Goal: Information Seeking & Learning: Check status

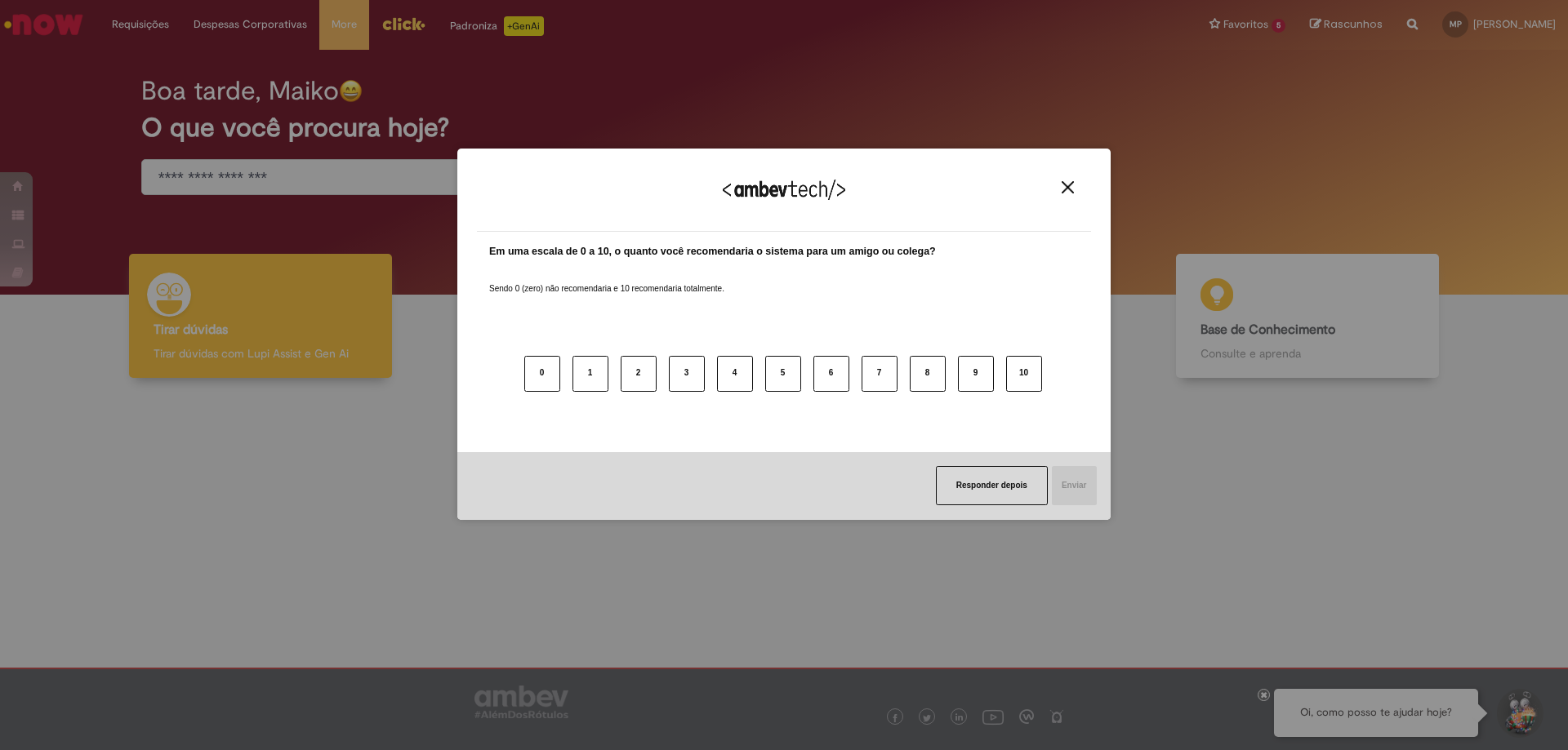
click at [1063, 185] on img "Close" at bounding box center [1068, 187] width 12 height 12
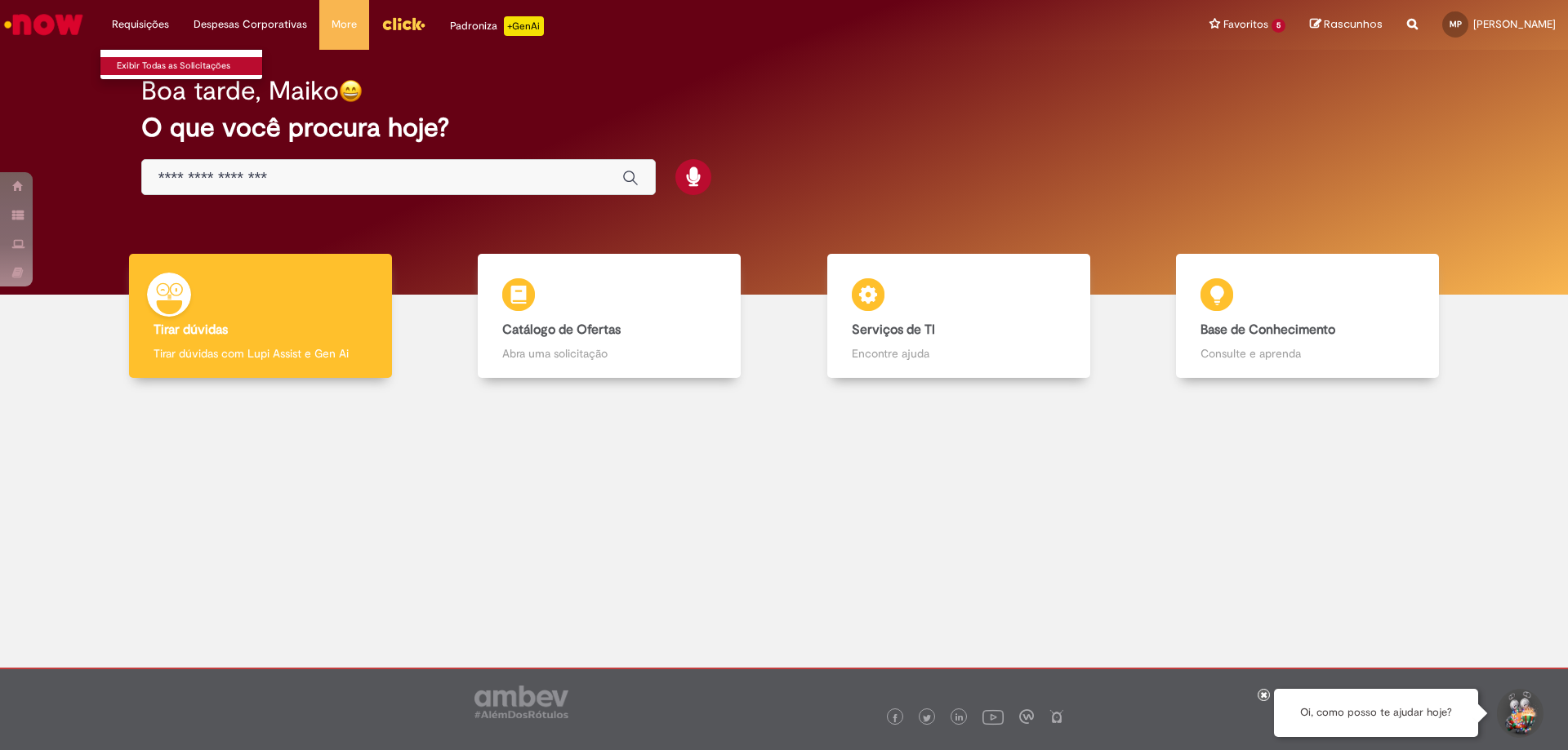
click at [146, 68] on link "Exibir Todas as Solicitações" at bounding box center [191, 66] width 179 height 18
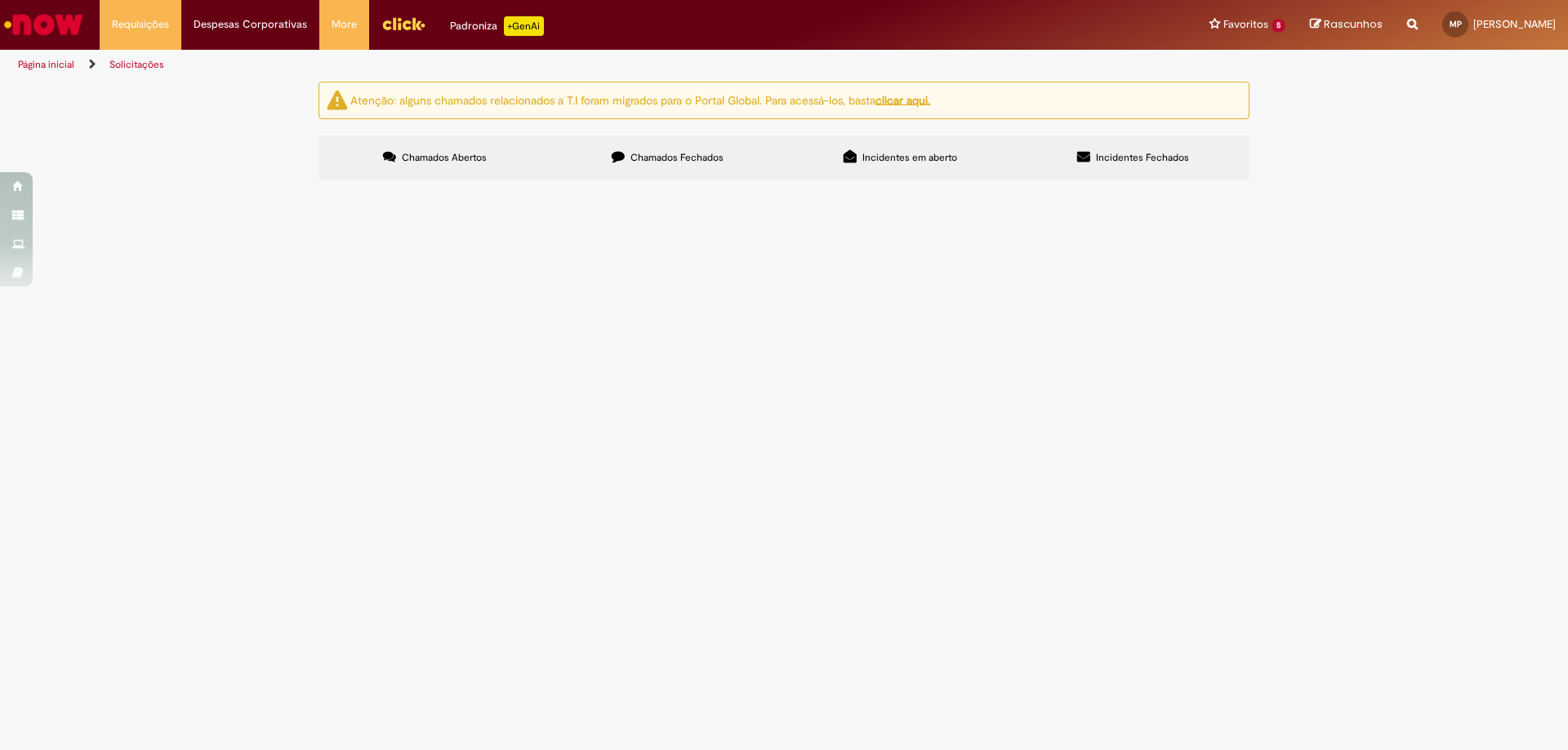
click at [690, 160] on span "Chamados Fechados" at bounding box center [676, 157] width 93 height 13
click at [0, 0] on span "Olá NF 246314 foi lançada manual no SAP na virada para o S4 e houve duplicidade…" at bounding box center [0, 0] width 0 height 0
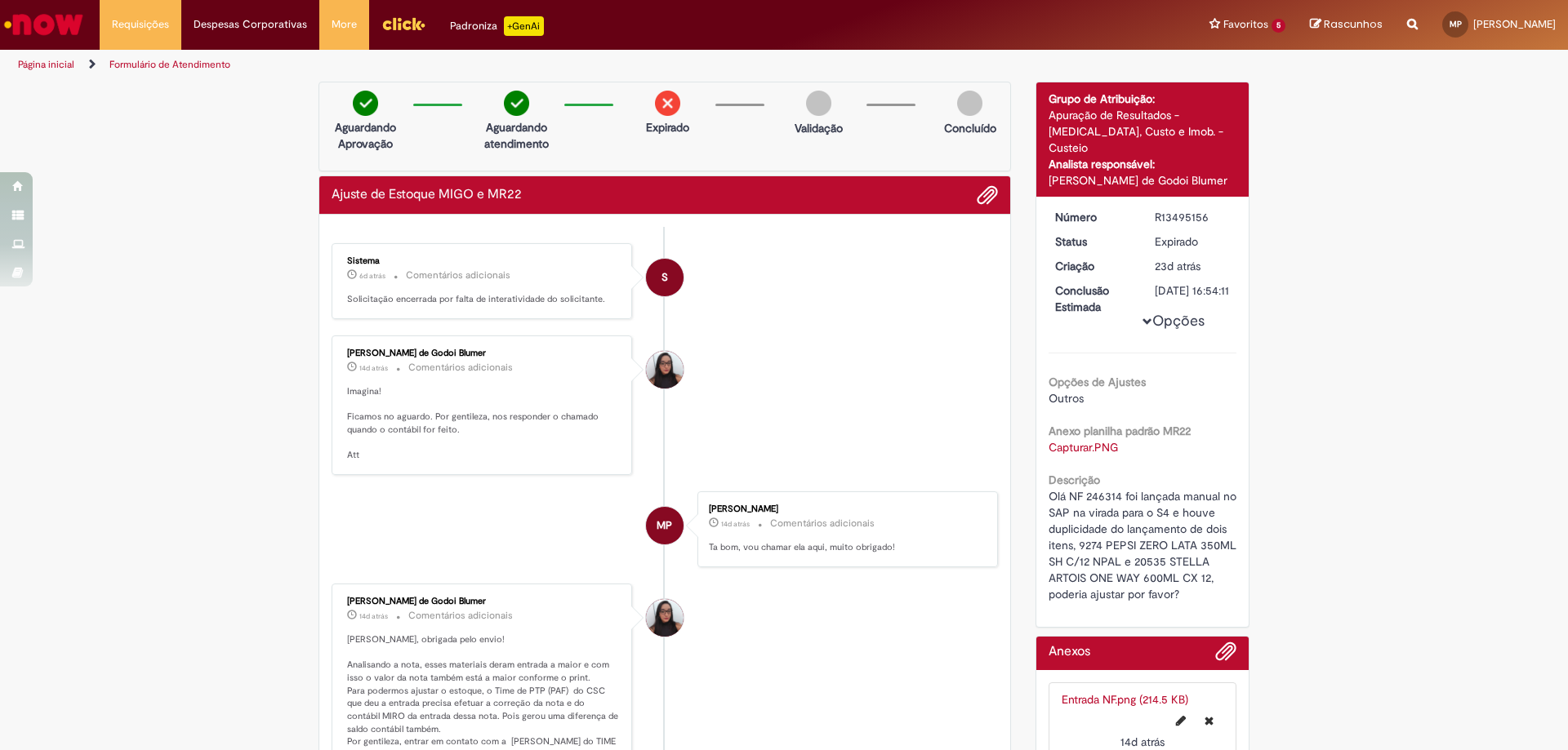
scroll to position [164, 0]
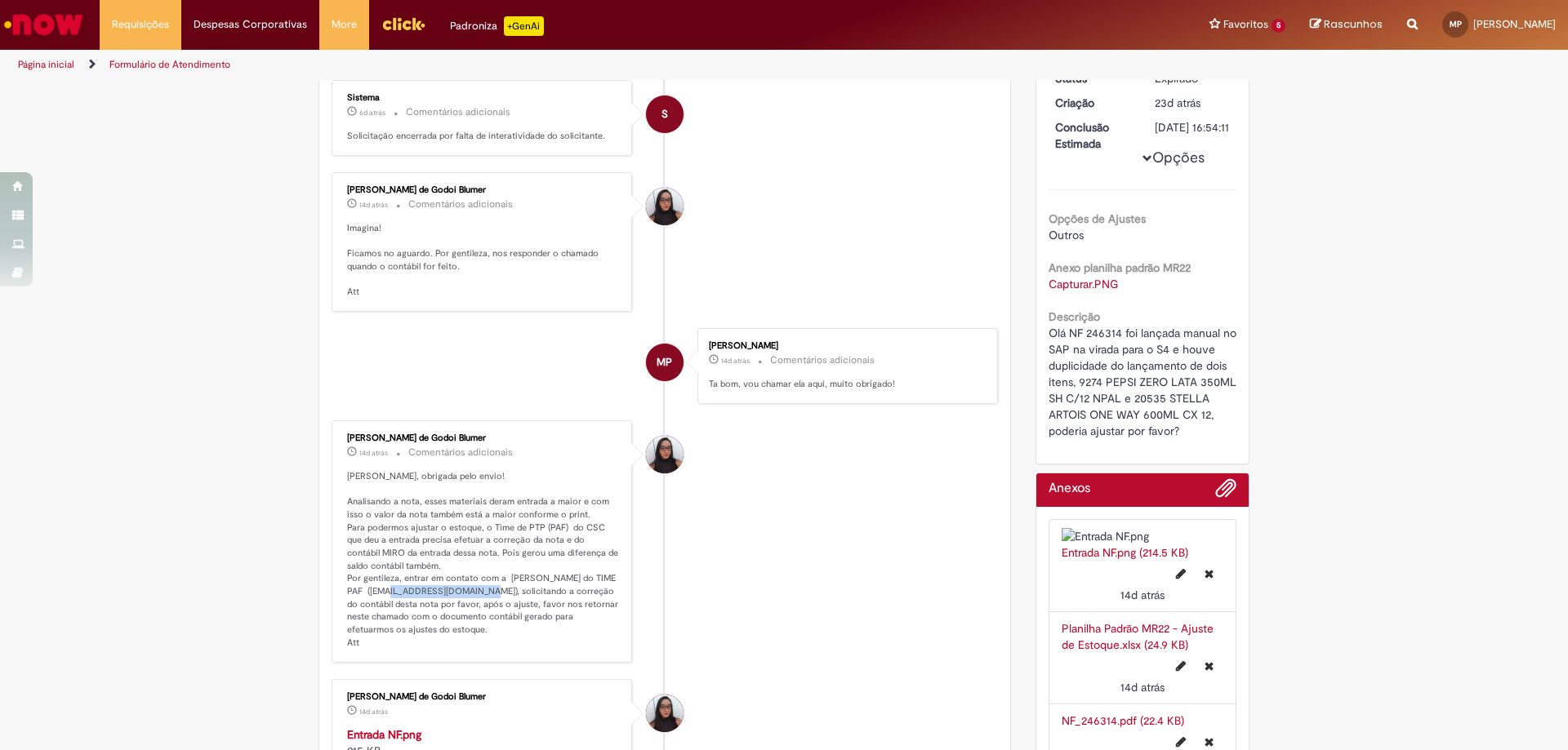
drag, startPoint x: 442, startPoint y: 591, endPoint x: 542, endPoint y: 591, distance: 100.0
click at [542, 591] on p "[PERSON_NAME], obrigada pelo envio! Analisando a nota, esses materiais deram en…" at bounding box center [483, 559] width 272 height 179
copy p "99786710@ambev.com.br"
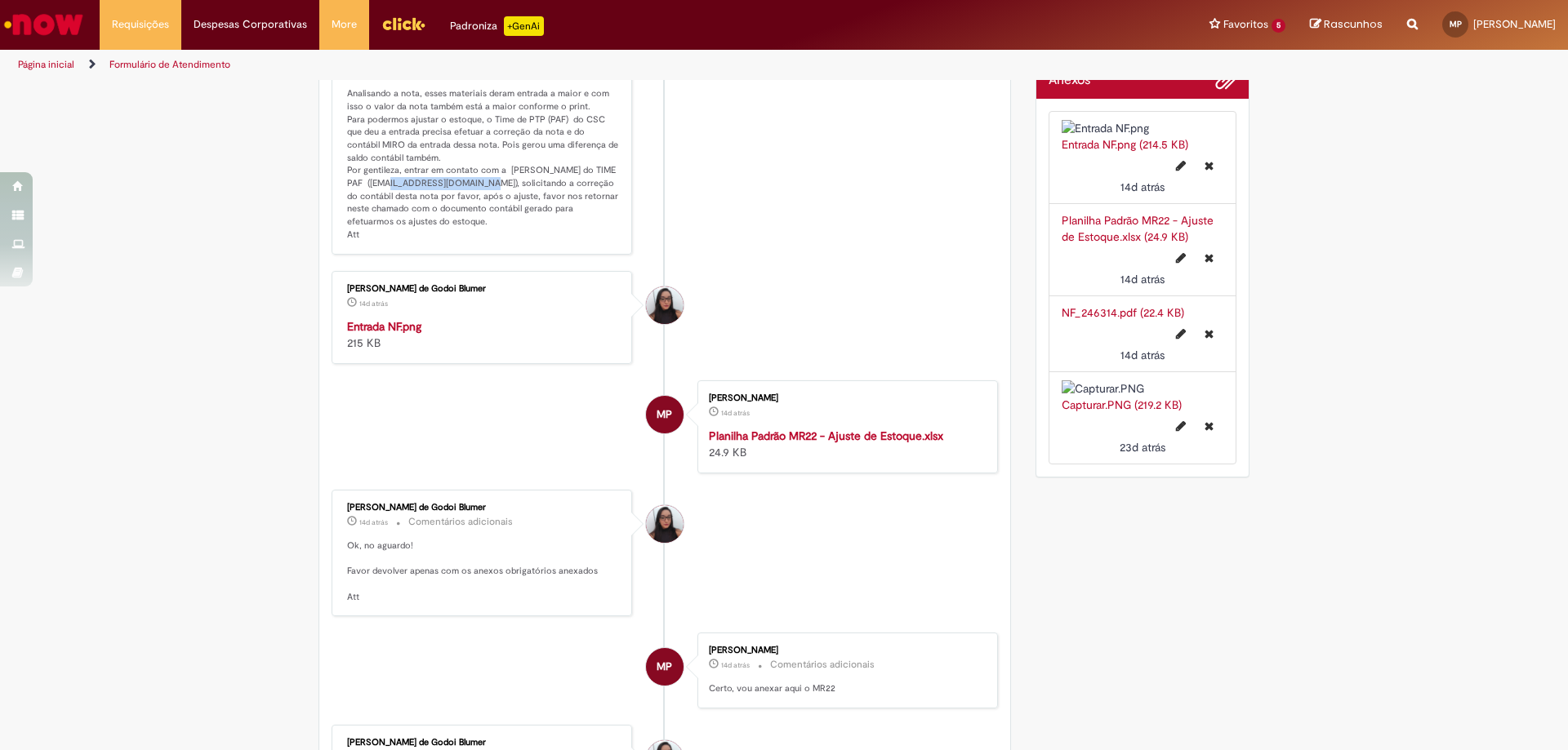
scroll to position [653, 0]
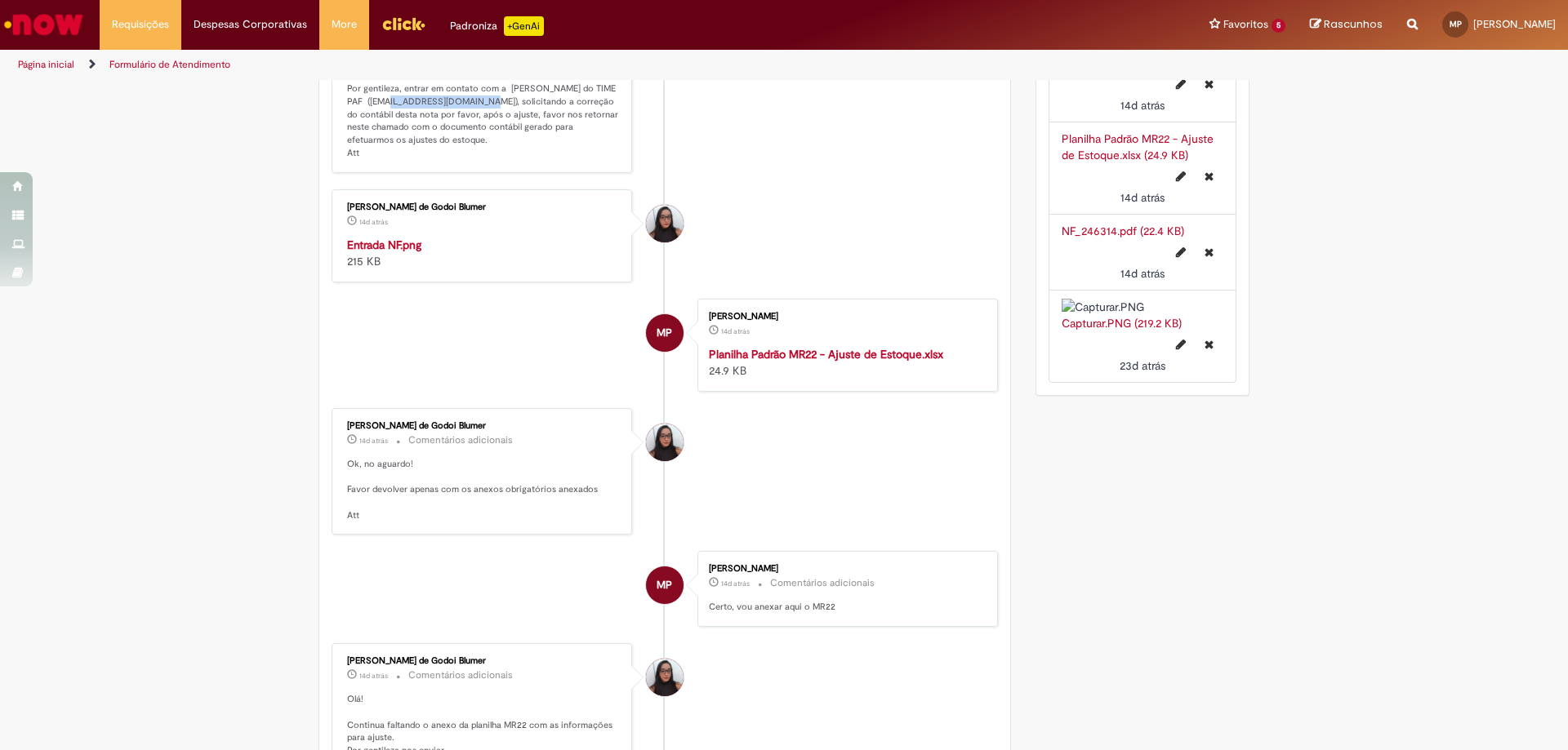
click at [1125, 239] on link "NF_246314.pdf (22.4 KB)" at bounding box center [1123, 231] width 122 height 15
click at [1104, 163] on link "Planilha Padrão MR22 - Ajuste de Estoque.xlsx (24.9 KB)" at bounding box center [1138, 147] width 152 height 31
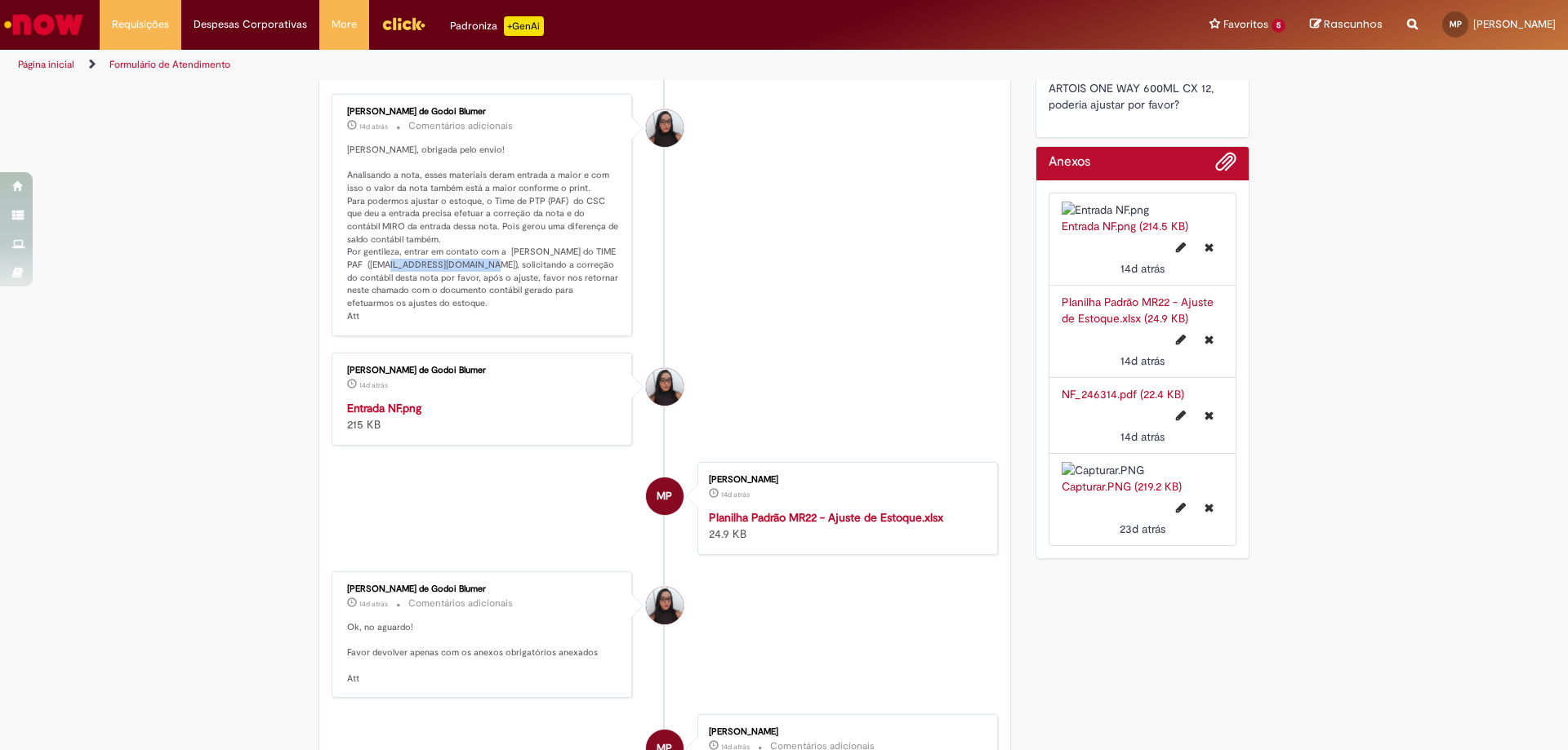
click at [1101, 494] on link "Capturar.PNG (219.2 KB)" at bounding box center [1122, 486] width 120 height 15
click at [1084, 233] on link "Entrada NF.png (214.5 KB)" at bounding box center [1125, 227] width 127 height 15
drag, startPoint x: 342, startPoint y: 106, endPoint x: 472, endPoint y: 107, distance: 130.0
click at [472, 107] on div "Maisa Franco de Godoi Blumer" at bounding box center [483, 112] width 272 height 10
copy div "Maisa Franco de Godoi Blumer"
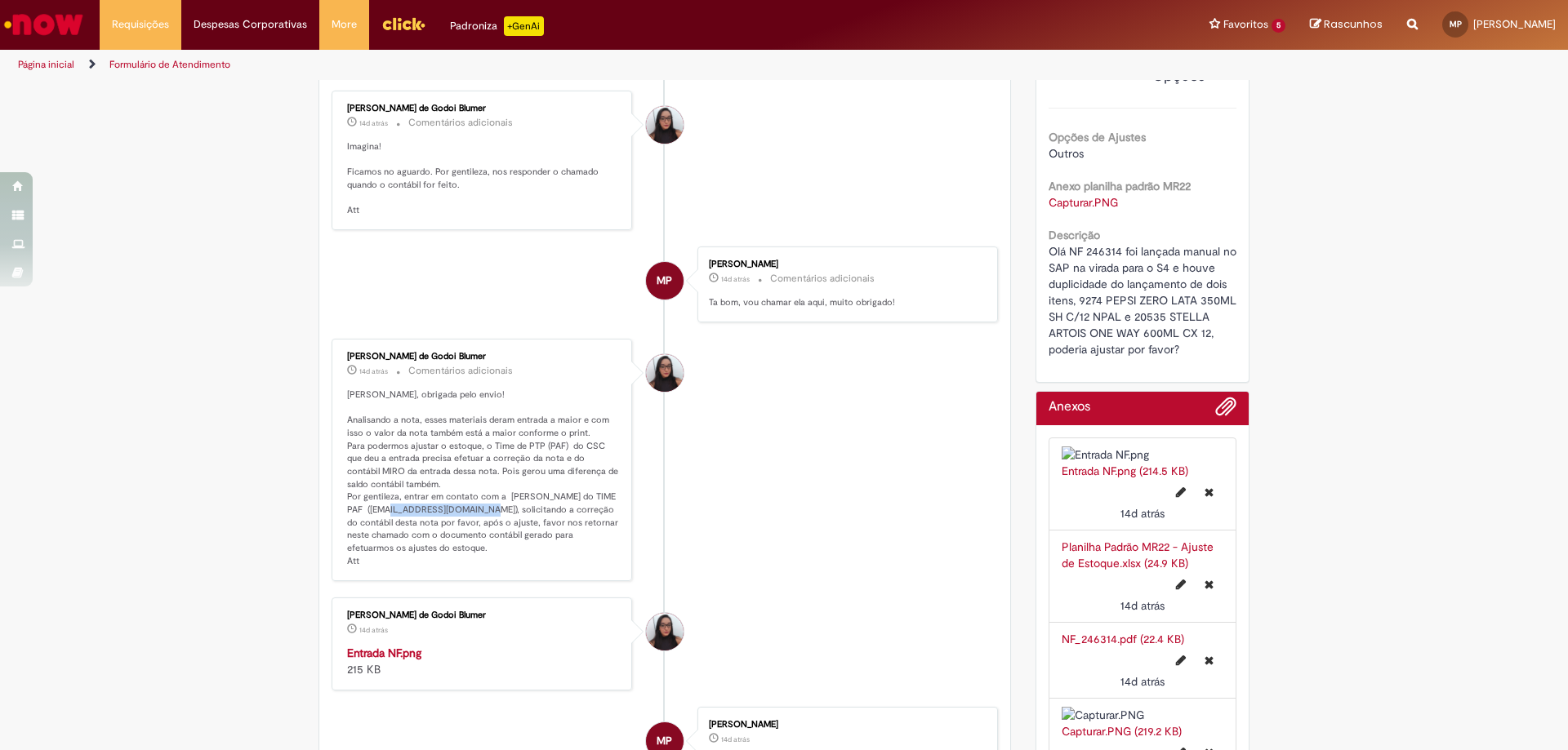
scroll to position [326, 0]
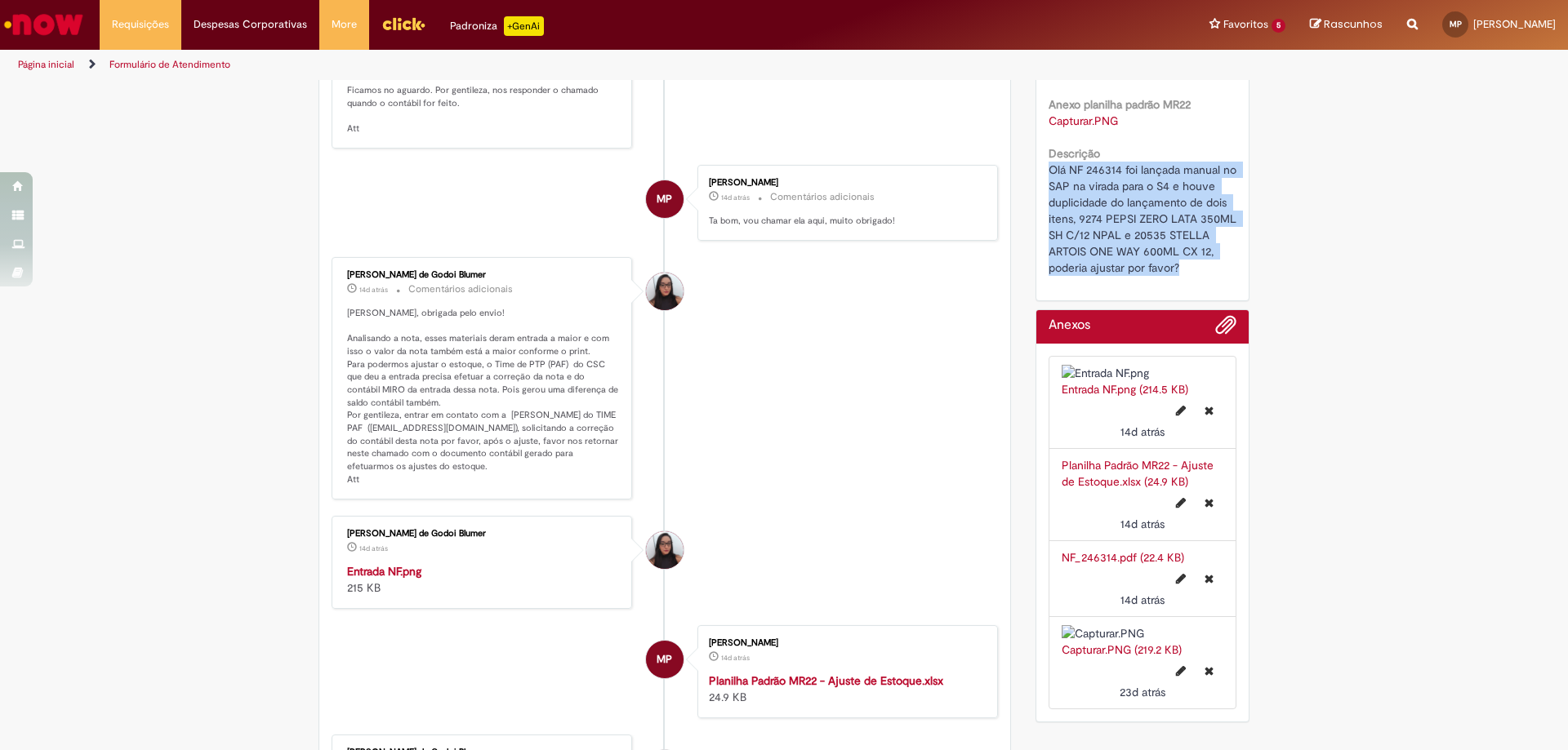
drag, startPoint x: 1176, startPoint y: 266, endPoint x: 1042, endPoint y: 163, distance: 169.0
click at [1042, 163] on div "Número R13495156 Status Expirado Criação 23d atrás 23 dias atrás Conclusão Esti…" at bounding box center [1142, 85] width 213 height 430
copy span "Olá NF 246314 foi lançada manual no SAP na virada para o S4 e houve duplicidade…"
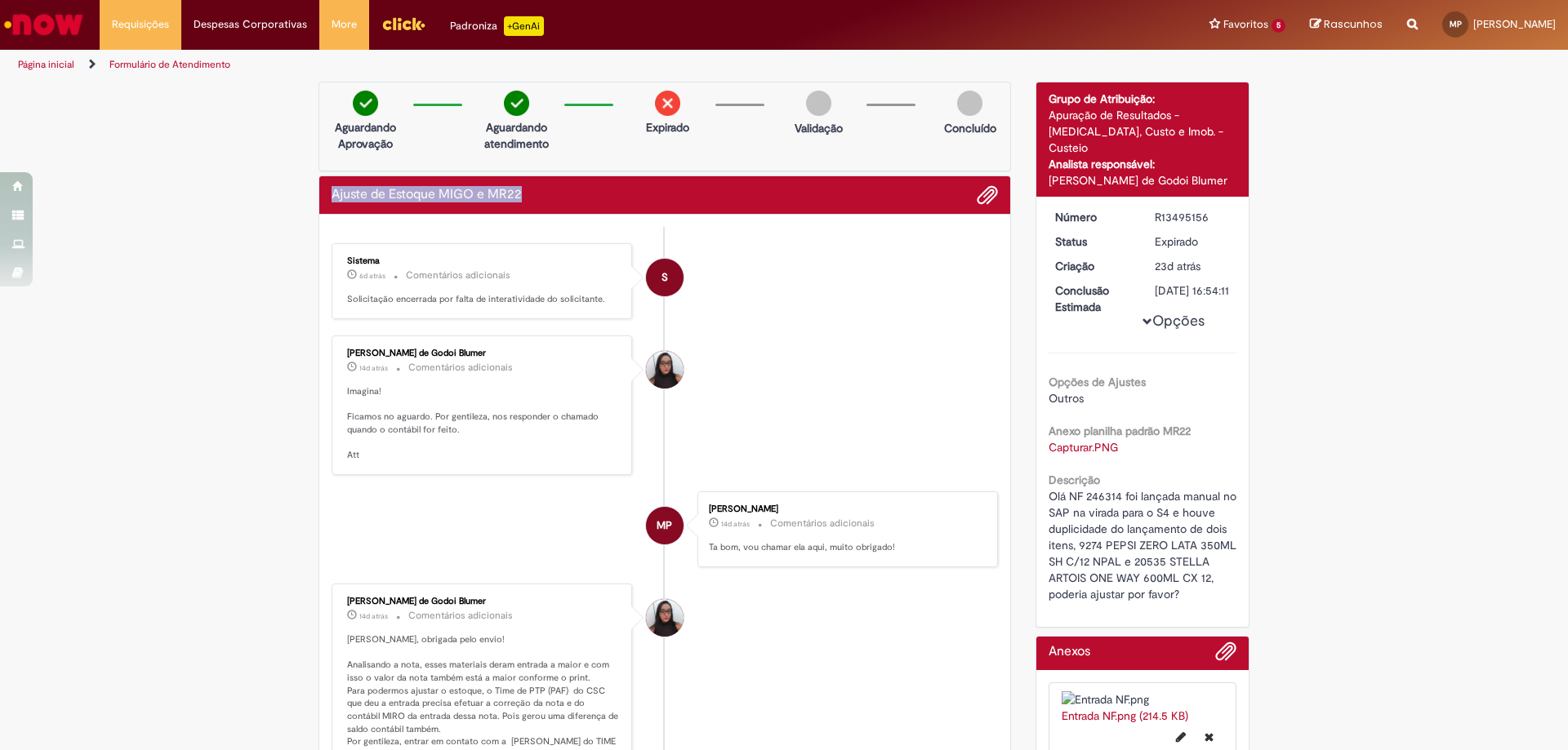
drag, startPoint x: 524, startPoint y: 199, endPoint x: 305, endPoint y: 193, distance: 219.1
copy h2 "Ajuste de Estoque MIGO e MR22"
click at [837, 349] on li "Maisa Franco de Godoi Blumer 14d atrás 14 dias atrás Comentários adicionais Ima…" at bounding box center [664, 405] width 666 height 140
click at [142, 64] on link "Exibir Todas as Solicitações" at bounding box center [191, 66] width 179 height 18
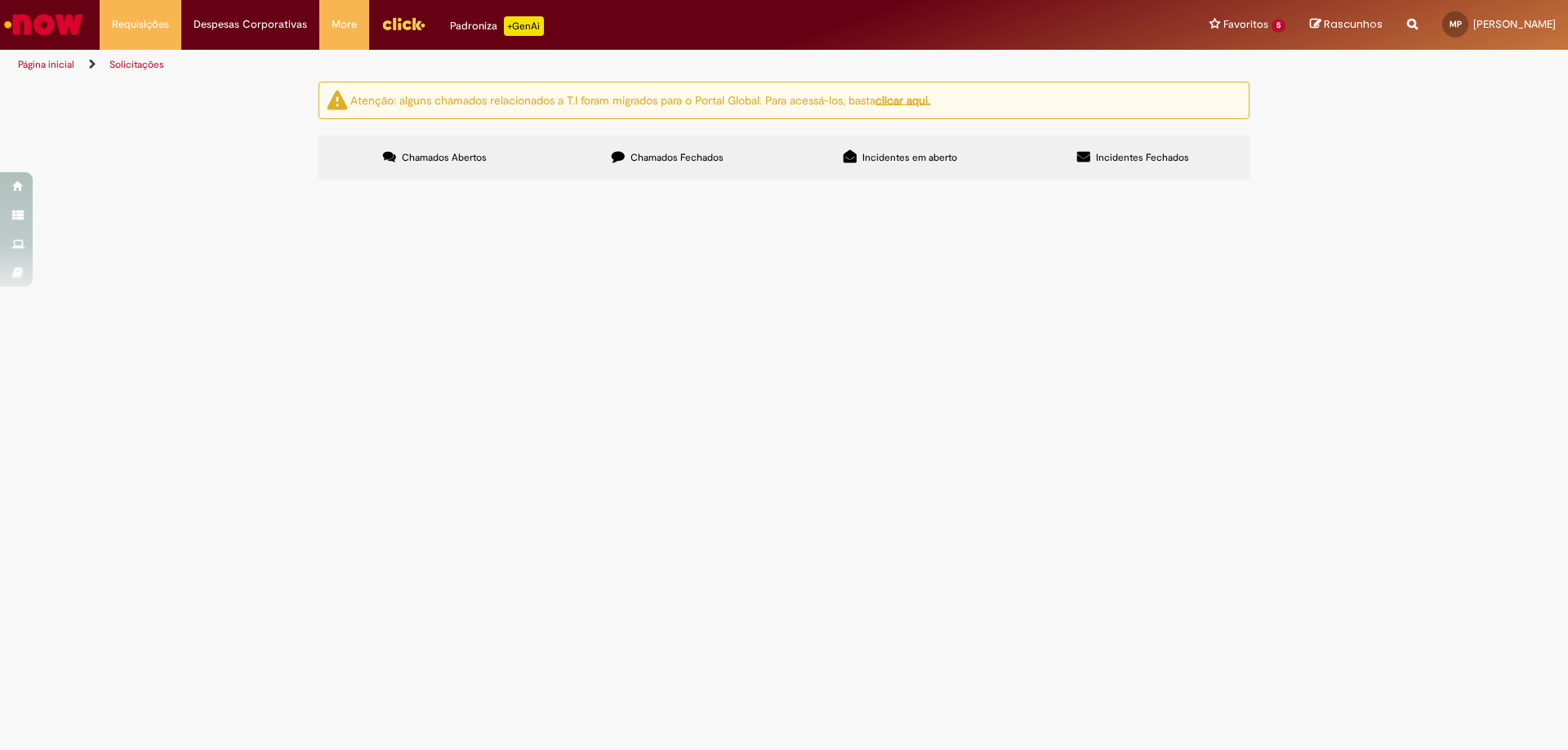
click at [685, 159] on span "Chamados Fechados" at bounding box center [676, 157] width 93 height 13
drag, startPoint x: 385, startPoint y: 498, endPoint x: 356, endPoint y: 510, distance: 31.4
click at [0, 0] on td "R13463082" at bounding box center [0, 0] width 0 height 0
copy span "R13463082"
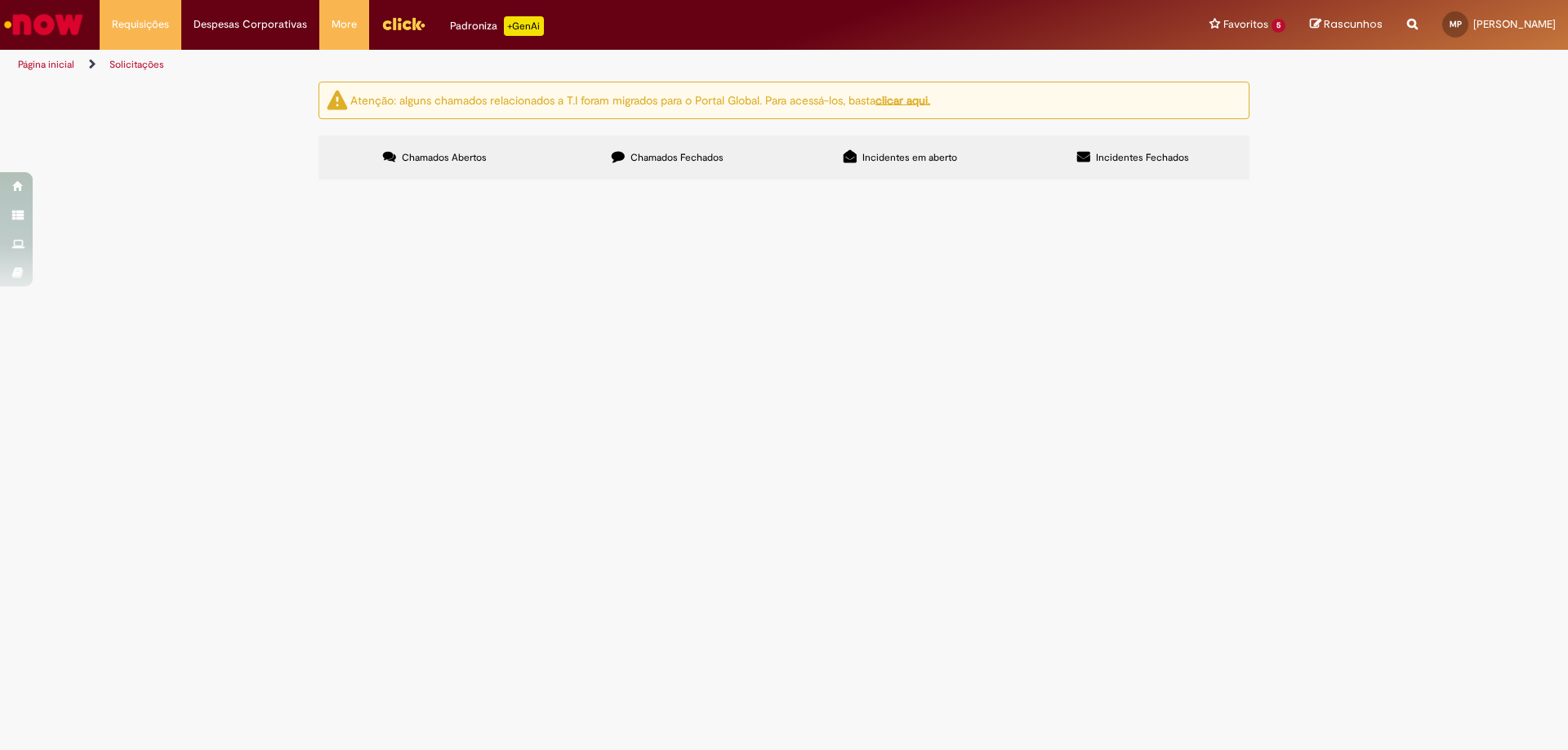
drag, startPoint x: 362, startPoint y: 264, endPoint x: 1118, endPoint y: 279, distance: 756.1
click at [0, 0] on td at bounding box center [0, 0] width 0 height 0
click at [0, 0] on span "No dia 18/08/2025 houve uma venda do item a acima de 45 caixas no promax, e só …" at bounding box center [0, 0] width 0 height 0
click at [0, 0] on span "R13478529" at bounding box center [0, 0] width 0 height 0
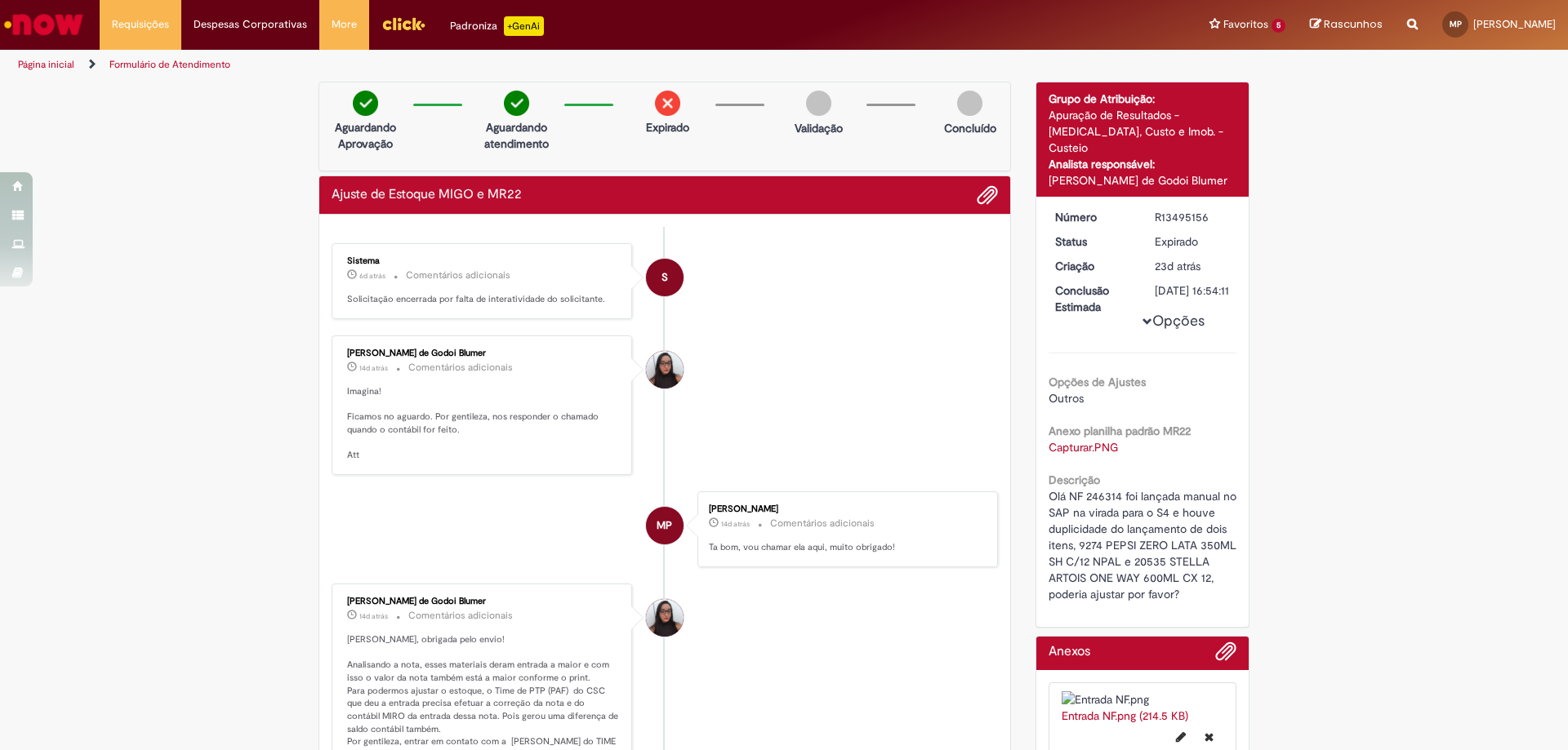
click at [49, 28] on img "Ir para a Homepage" at bounding box center [43, 24] width 84 height 32
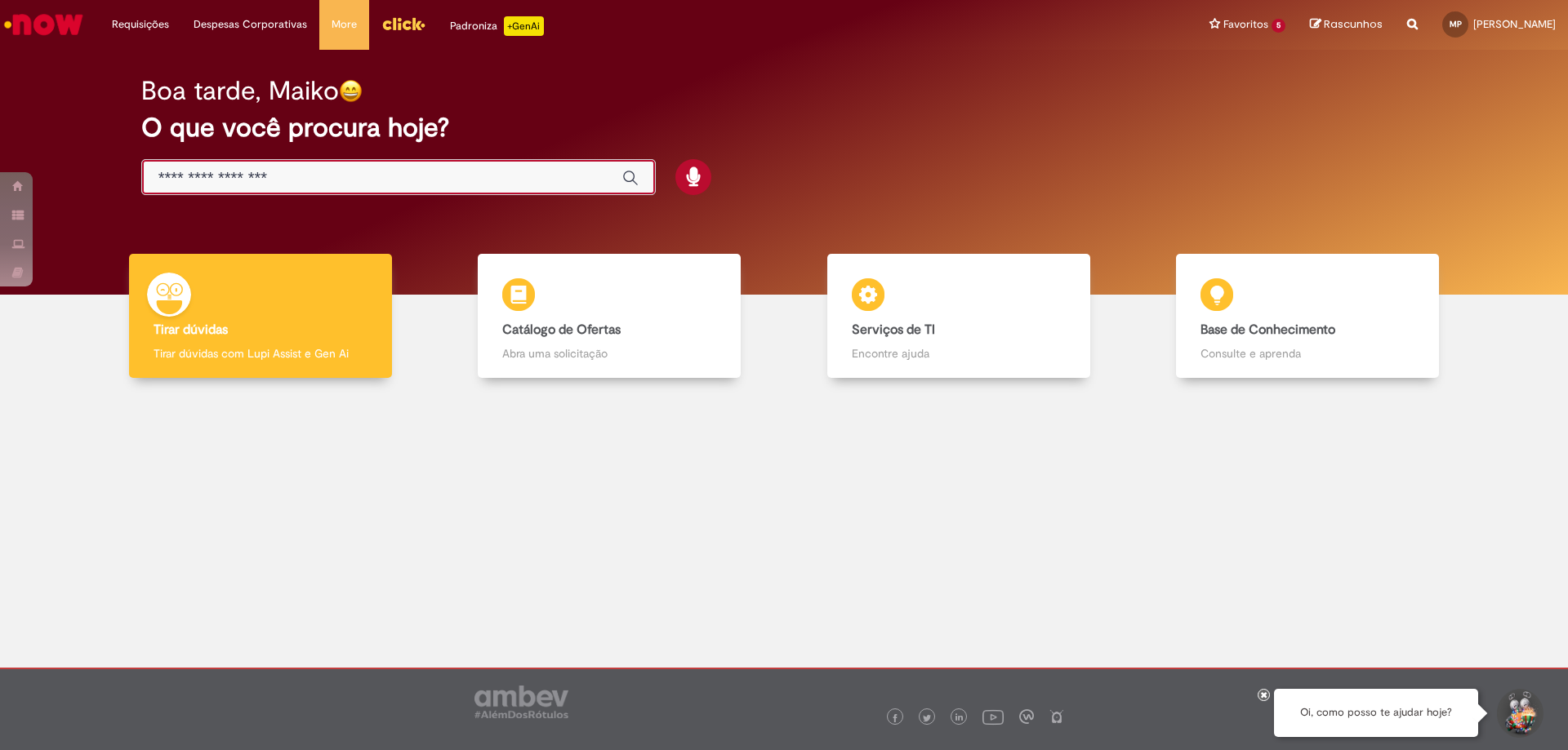
click at [282, 182] on input "Basta digitar aqui" at bounding box center [382, 178] width 448 height 18
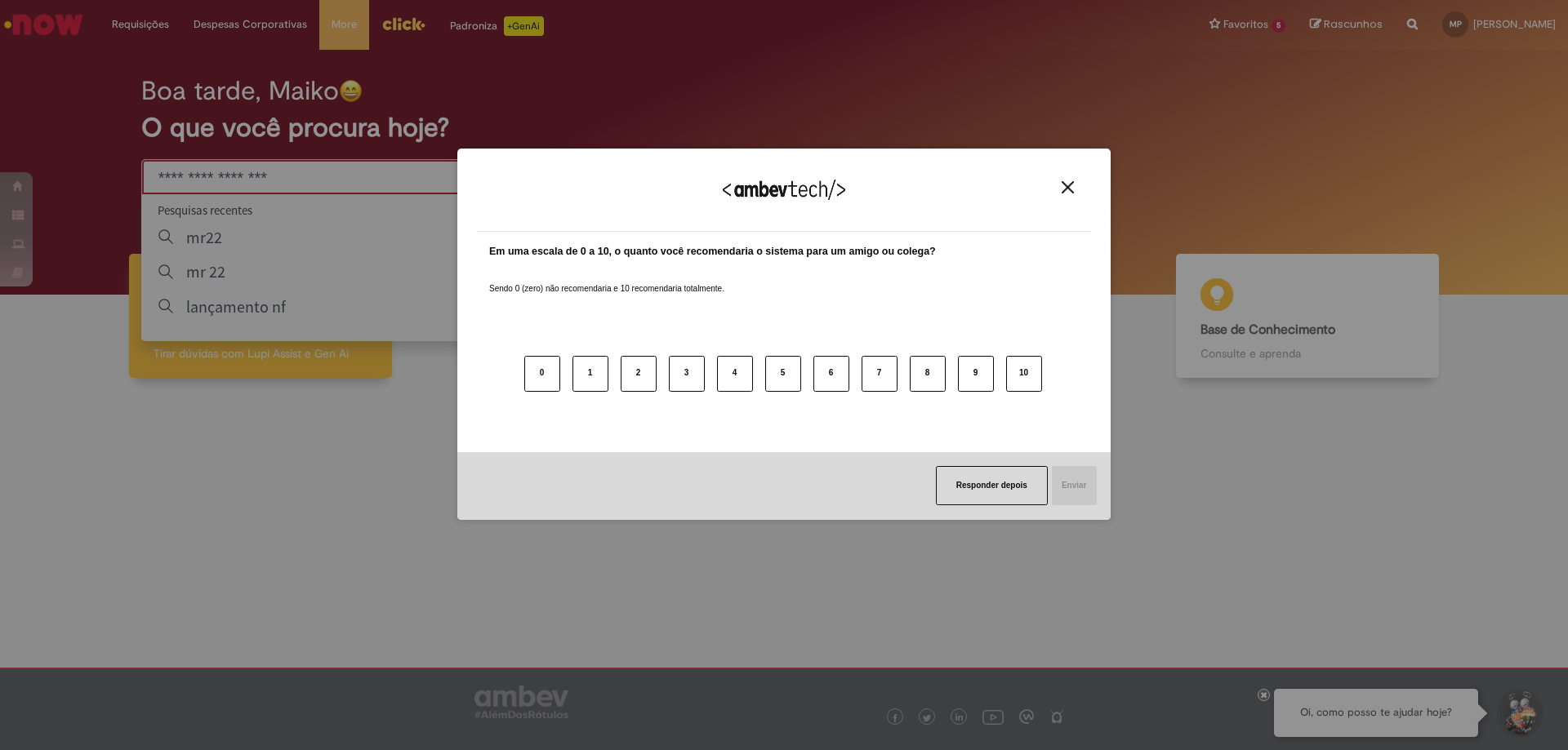
click at [1068, 192] on img "Close" at bounding box center [1068, 187] width 12 height 12
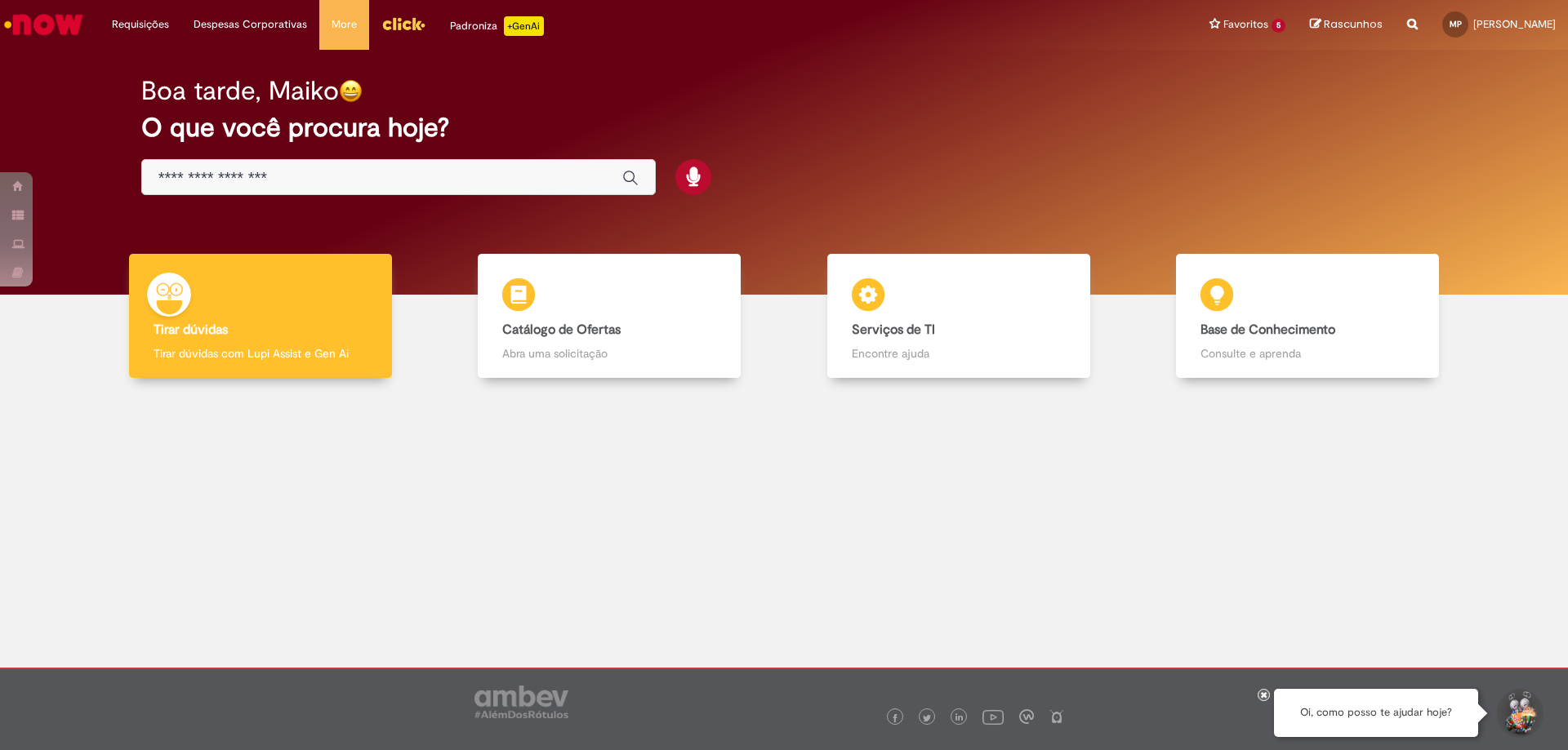
click at [205, 175] on input "Basta digitar aqui" at bounding box center [382, 178] width 448 height 18
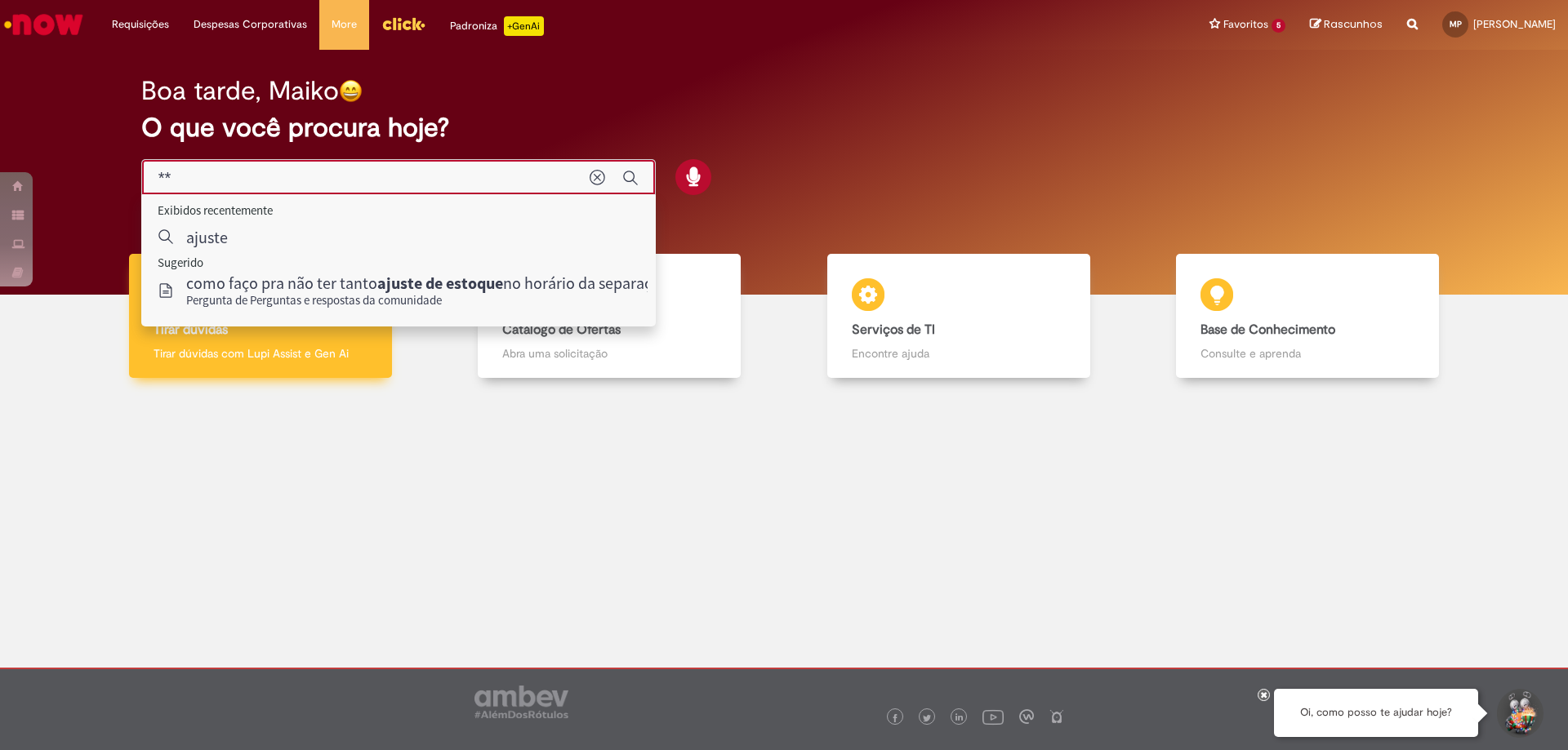
type input "*"
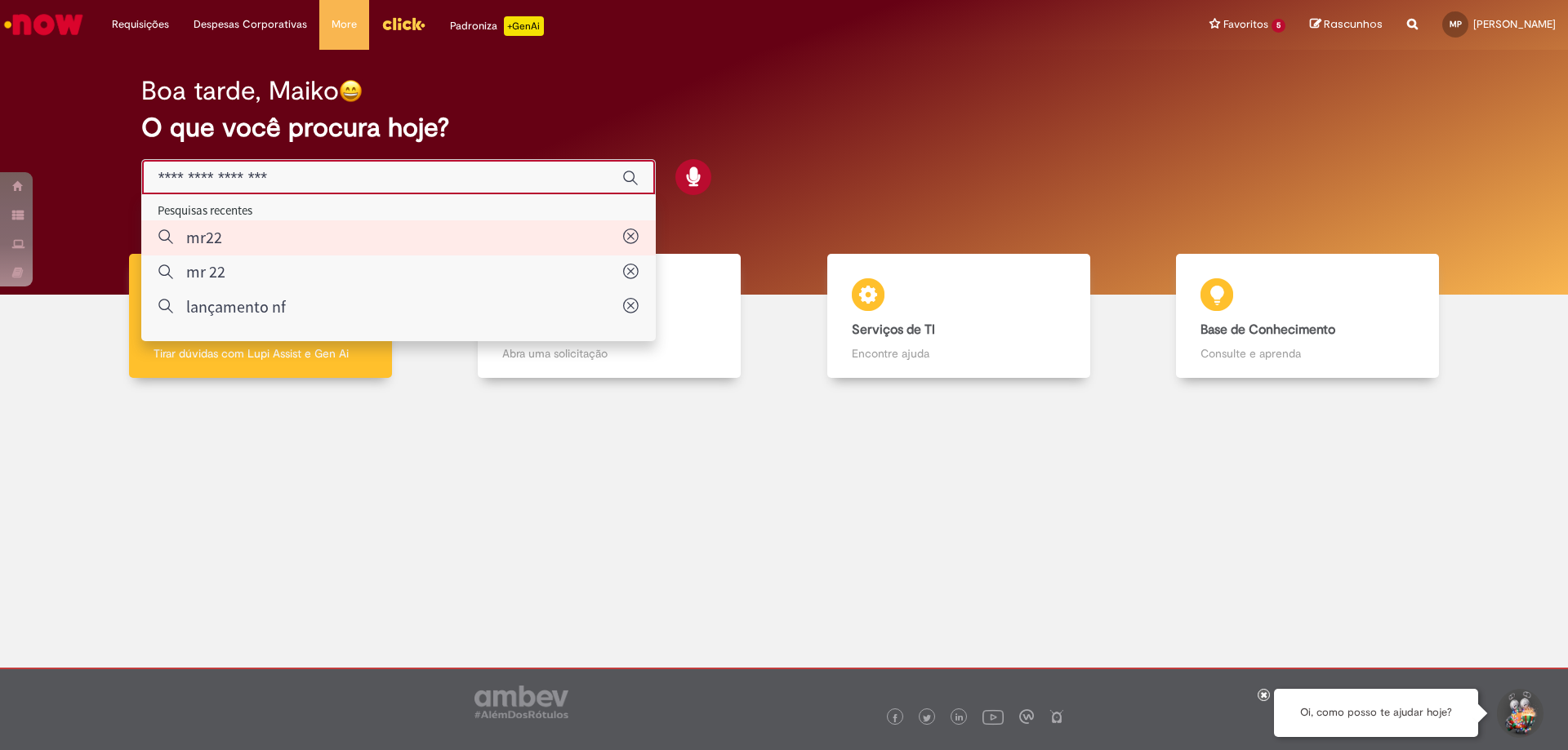
type input "****"
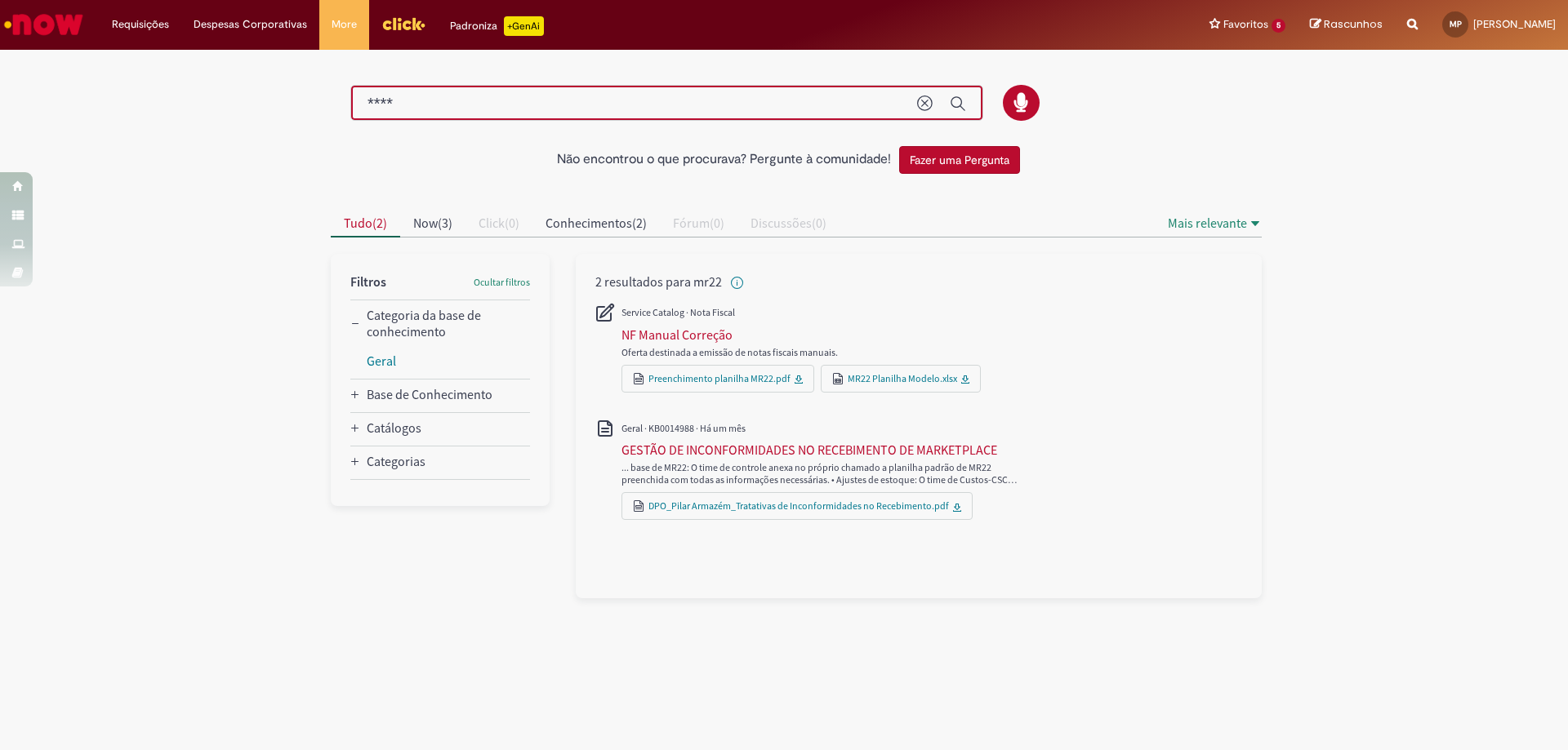
drag, startPoint x: 428, startPoint y: 102, endPoint x: 217, endPoint y: 109, distance: 211.1
click at [217, 109] on div "Não encontrou o que procurava? Pergunte à comunidade! Fazer uma Pergunta Cancel…" at bounding box center [784, 325] width 1568 height 547
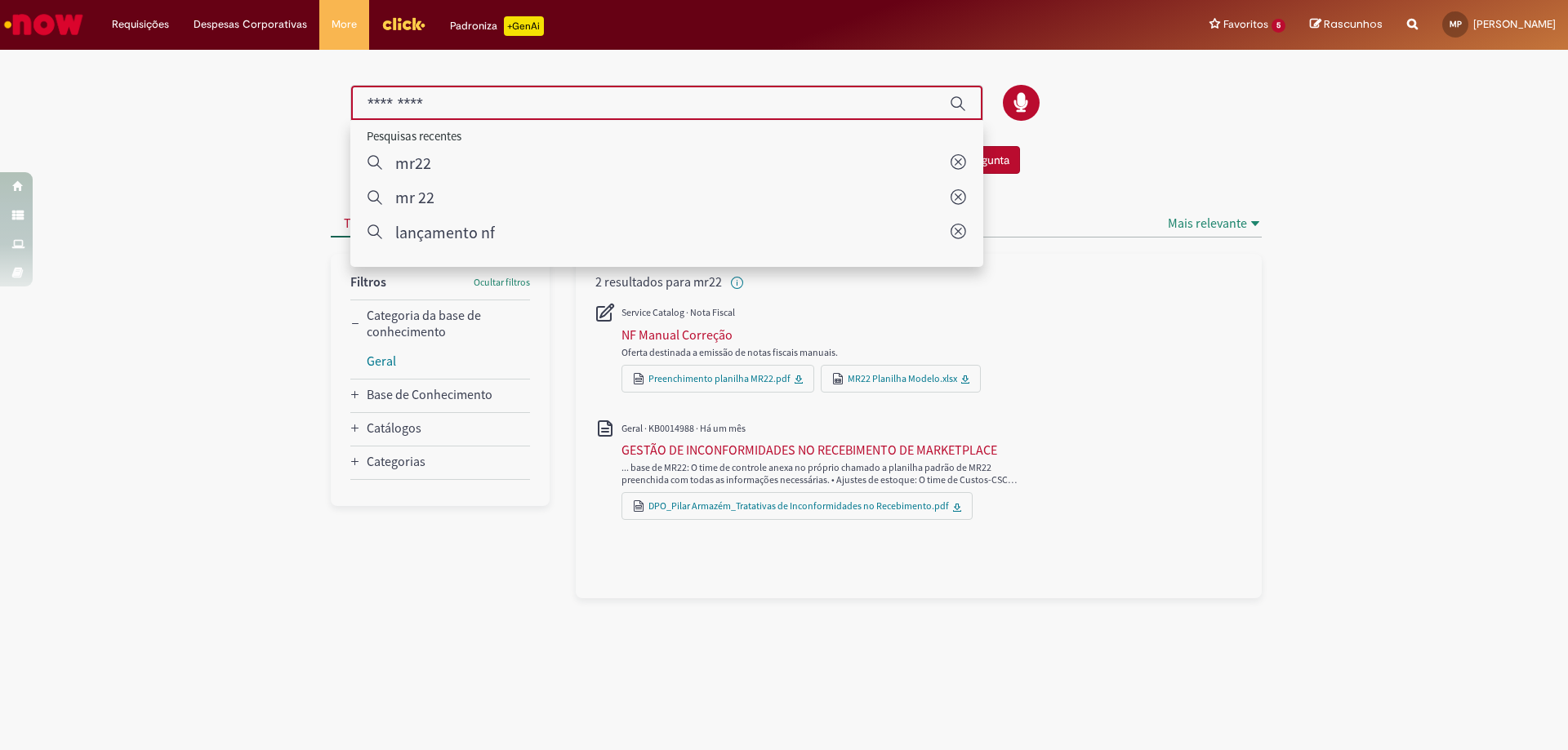
paste input "**********"
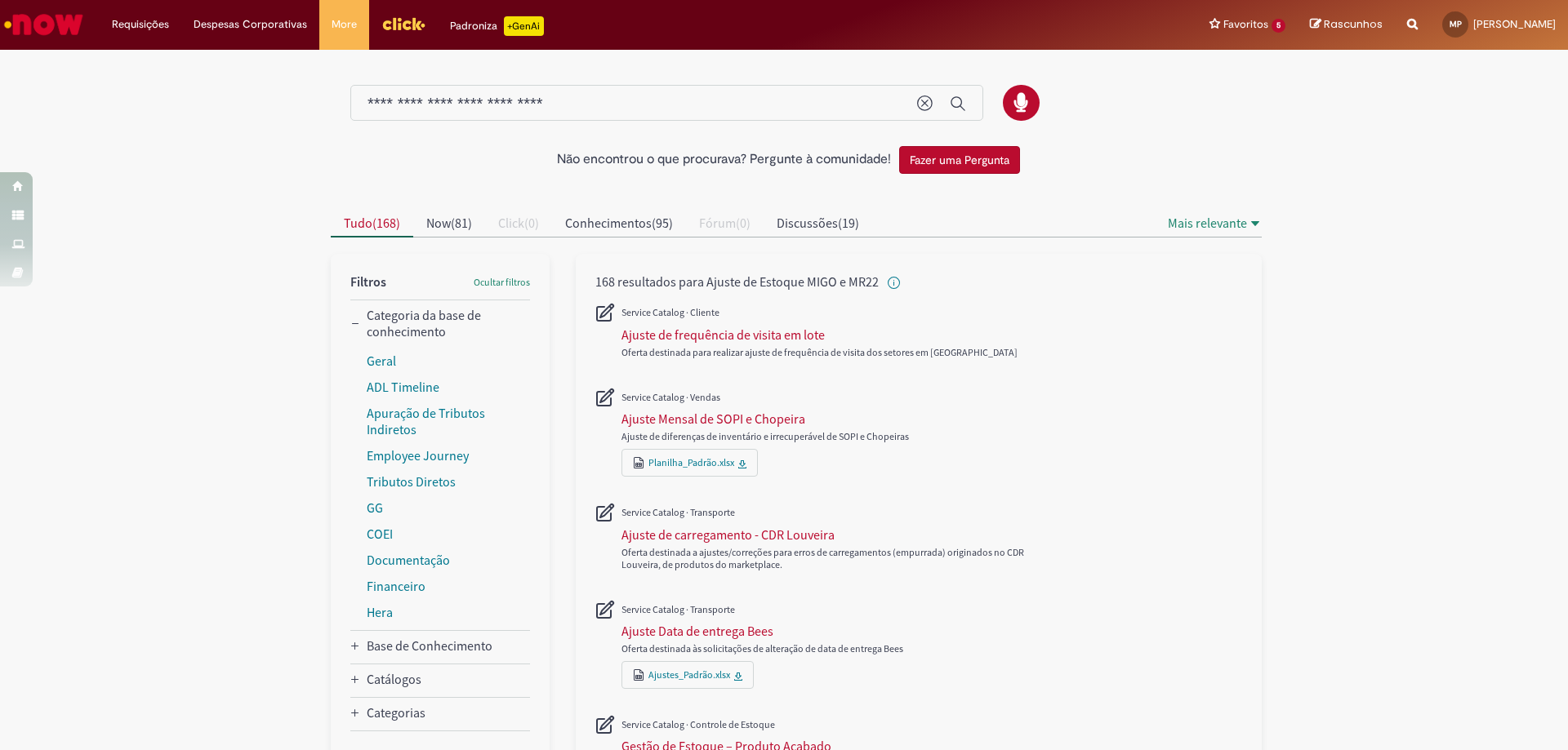
drag, startPoint x: 499, startPoint y: 97, endPoint x: 211, endPoint y: 129, distance: 289.8
click at [211, 129] on div "Não encontrou o que procurava? Pergunte à comunidade! Fazer uma Pergunta Cancel…" at bounding box center [784, 758] width 1568 height 1414
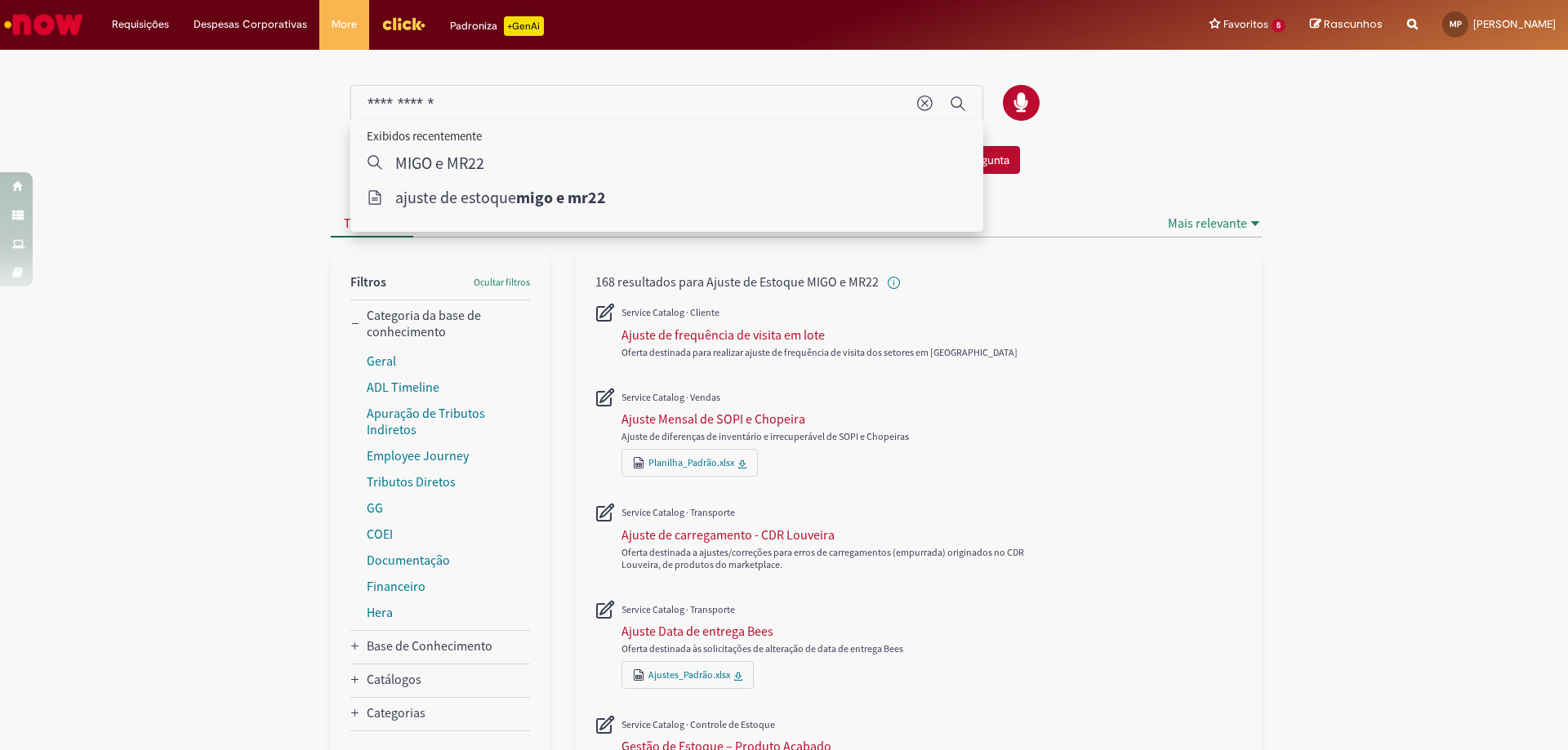
type input "**********"
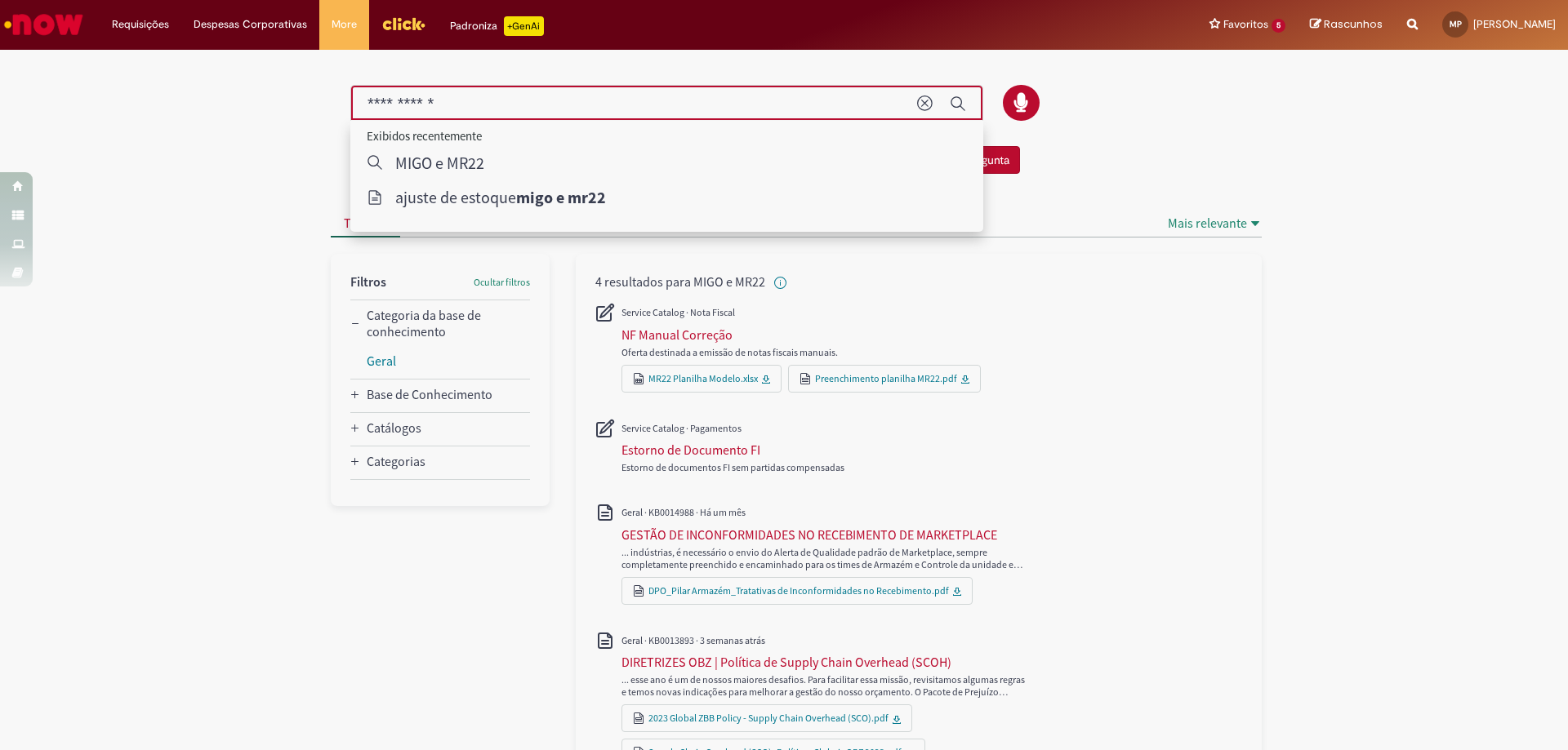
drag, startPoint x: 471, startPoint y: 103, endPoint x: 273, endPoint y: 112, distance: 198.2
click at [273, 112] on div "Não encontrou o que procurava? Pergunte à comunidade! Fazer uma Pergunta Cancel…" at bounding box center [784, 448] width 1568 height 793
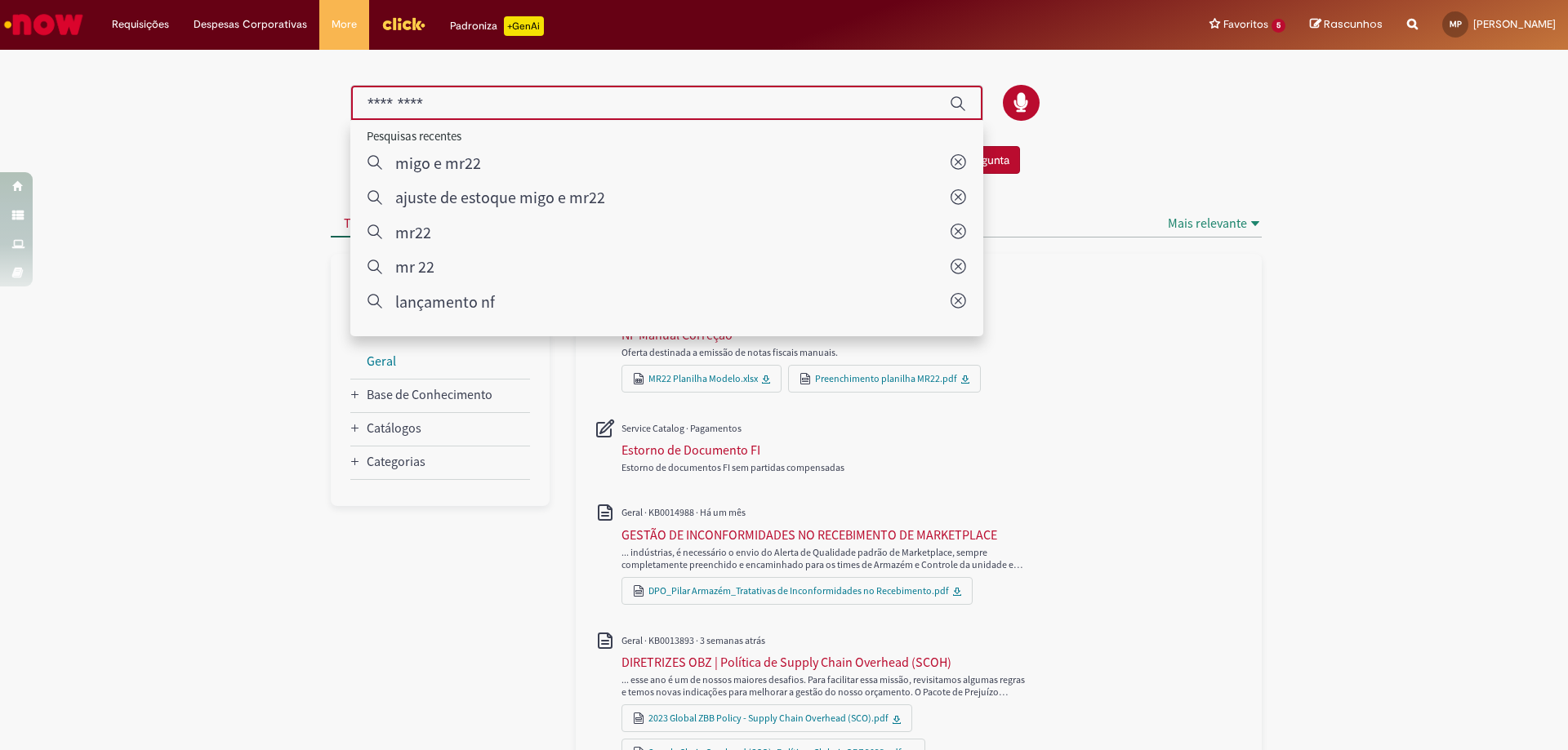
click at [426, 103] on input "Pesquisar" at bounding box center [650, 104] width 566 height 18
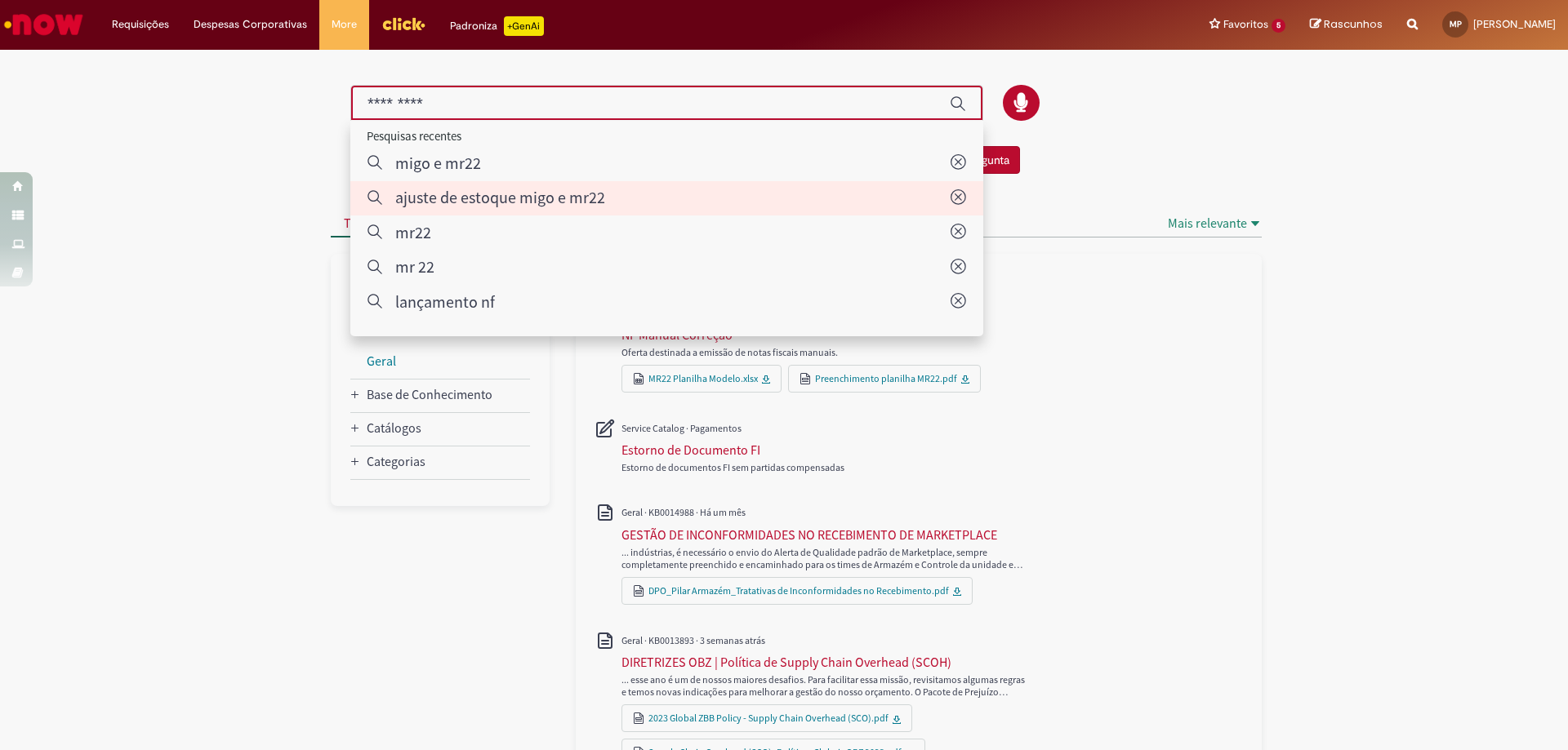
type input "**********"
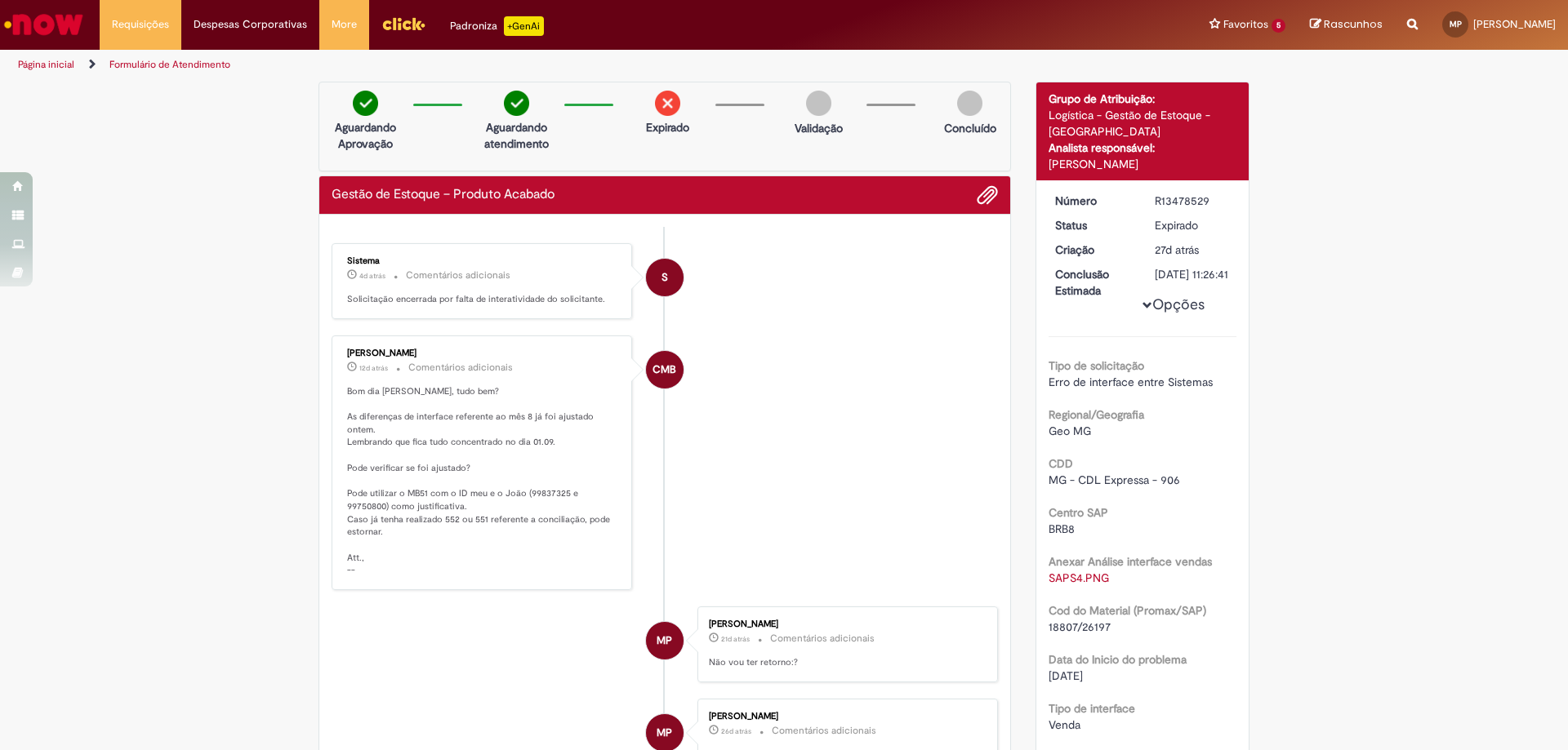
click at [141, 63] on link "Formulário de Atendimento" at bounding box center [169, 65] width 121 height 13
click at [150, 69] on link "Exibir Todas as Solicitações" at bounding box center [191, 66] width 179 height 18
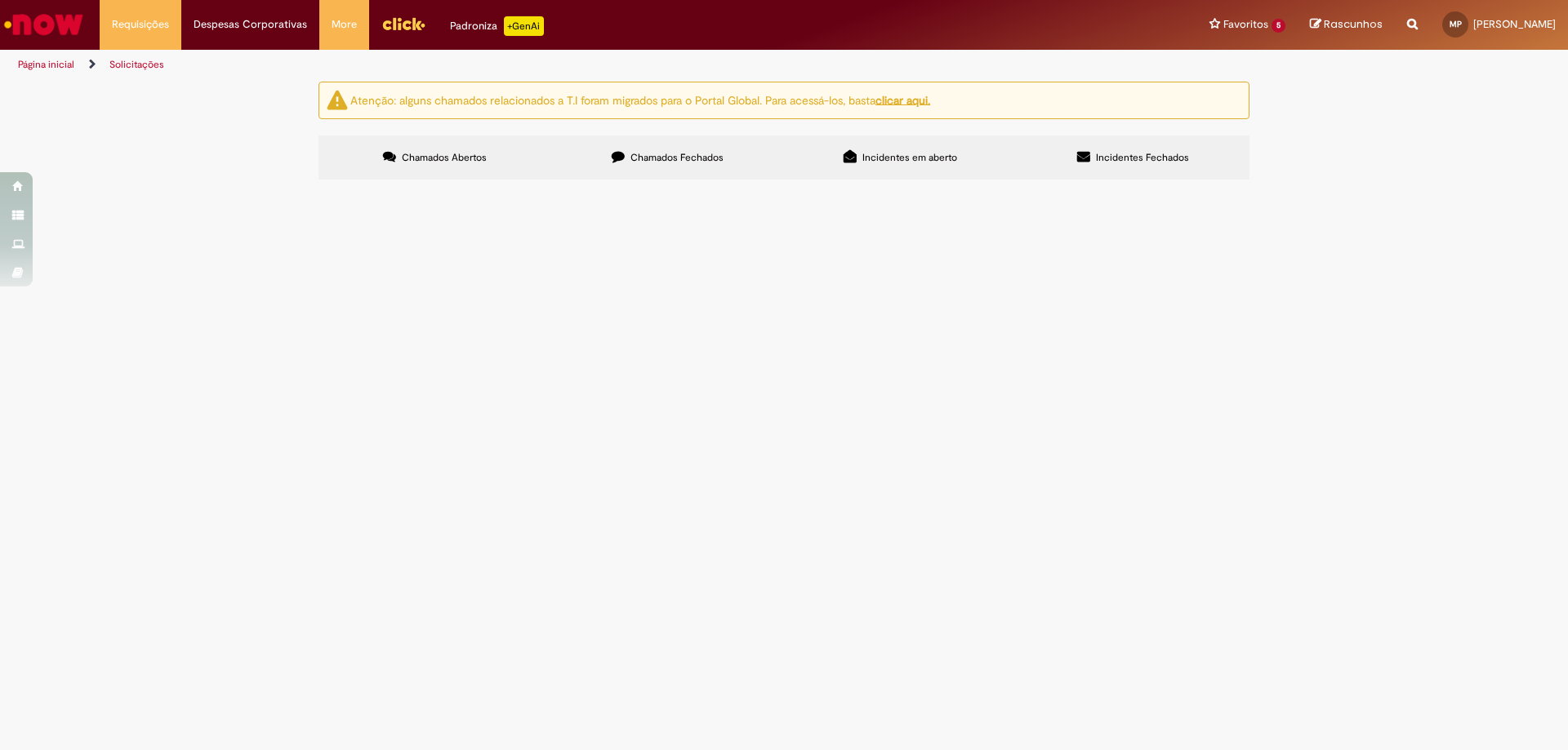
click at [637, 148] on label "Chamados Fechados" at bounding box center [668, 158] width 233 height 44
click at [0, 0] on span "Foi feito um estordo do documento de baixa automático mais ainda não refletiu n…" at bounding box center [0, 0] width 0 height 0
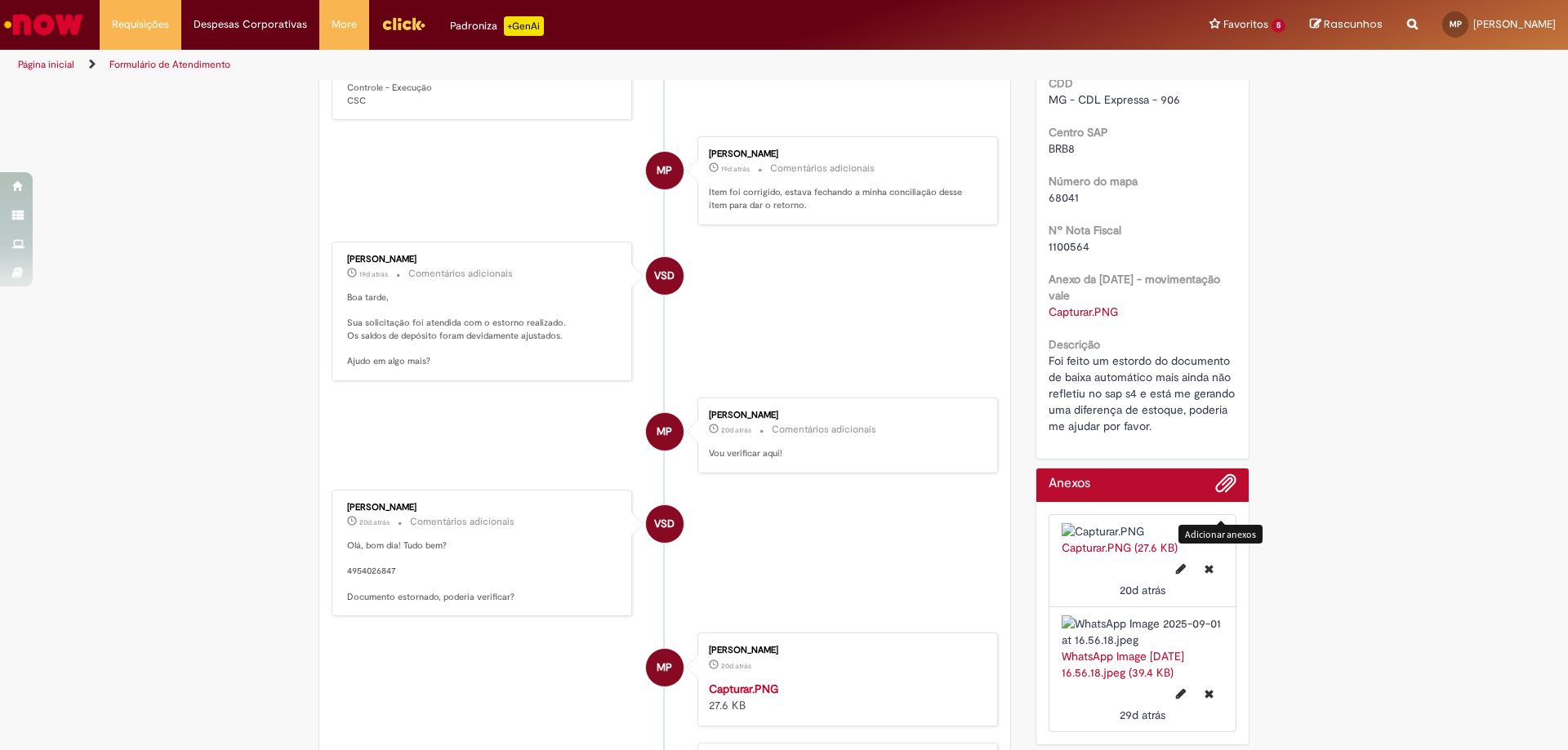
scroll to position [817, 0]
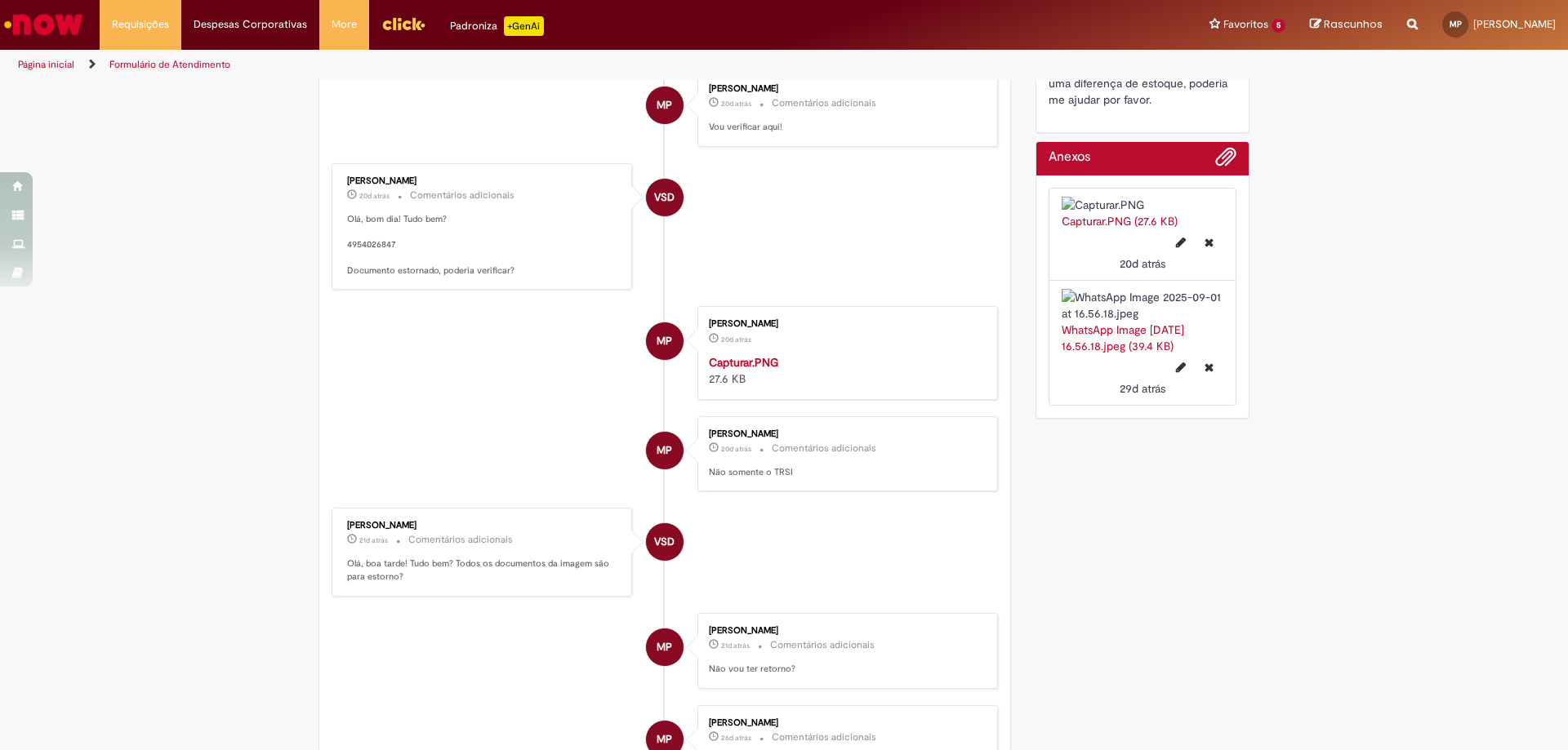
click at [1132, 353] on link "WhatsApp Image 2025-09-01 at 16.56.18.jpeg (39.4 KB)" at bounding box center [1123, 338] width 122 height 31
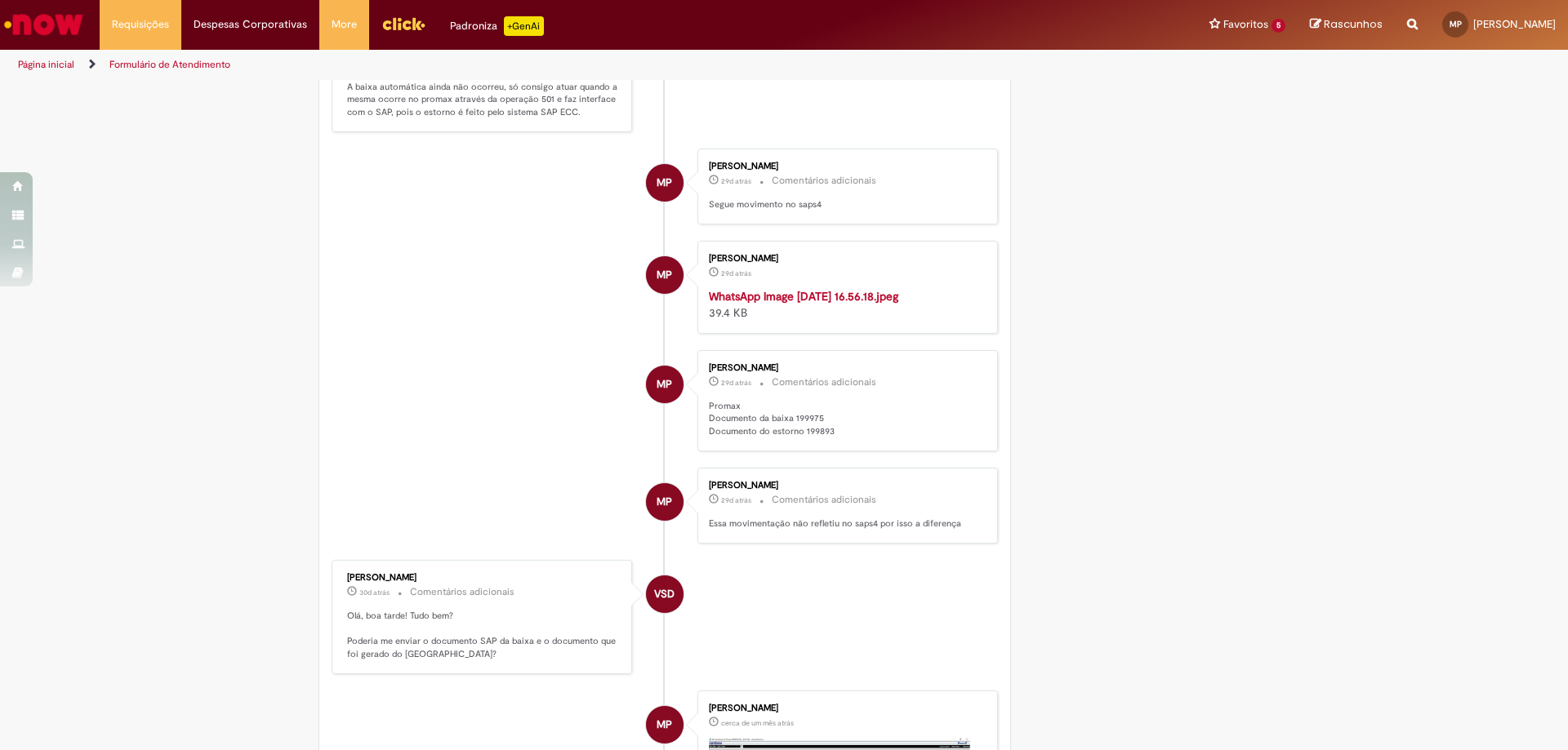
scroll to position [2122, 0]
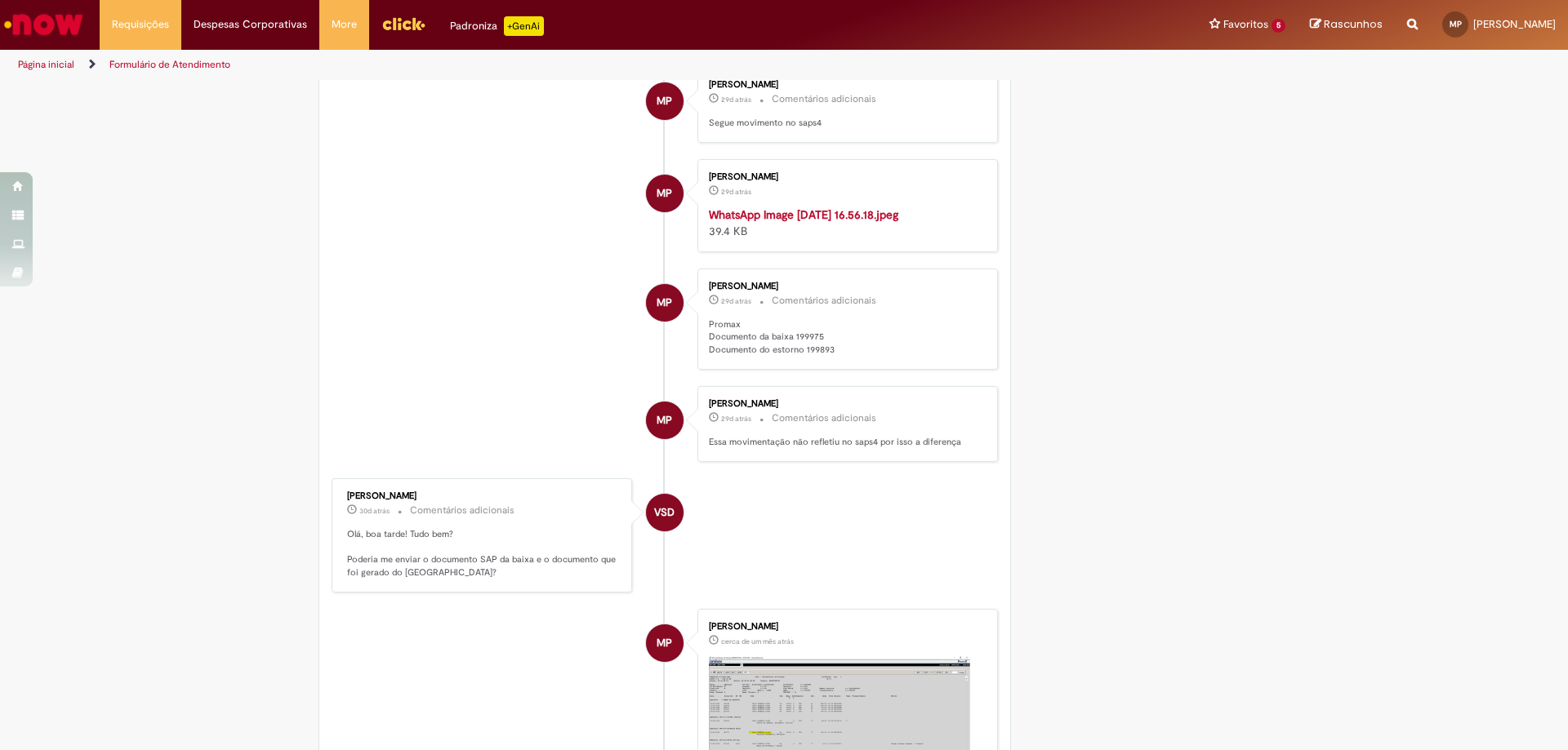
click at [785, 222] on strong "WhatsApp Image 2025-09-01 at 16.56.18.jpeg" at bounding box center [803, 215] width 190 height 15
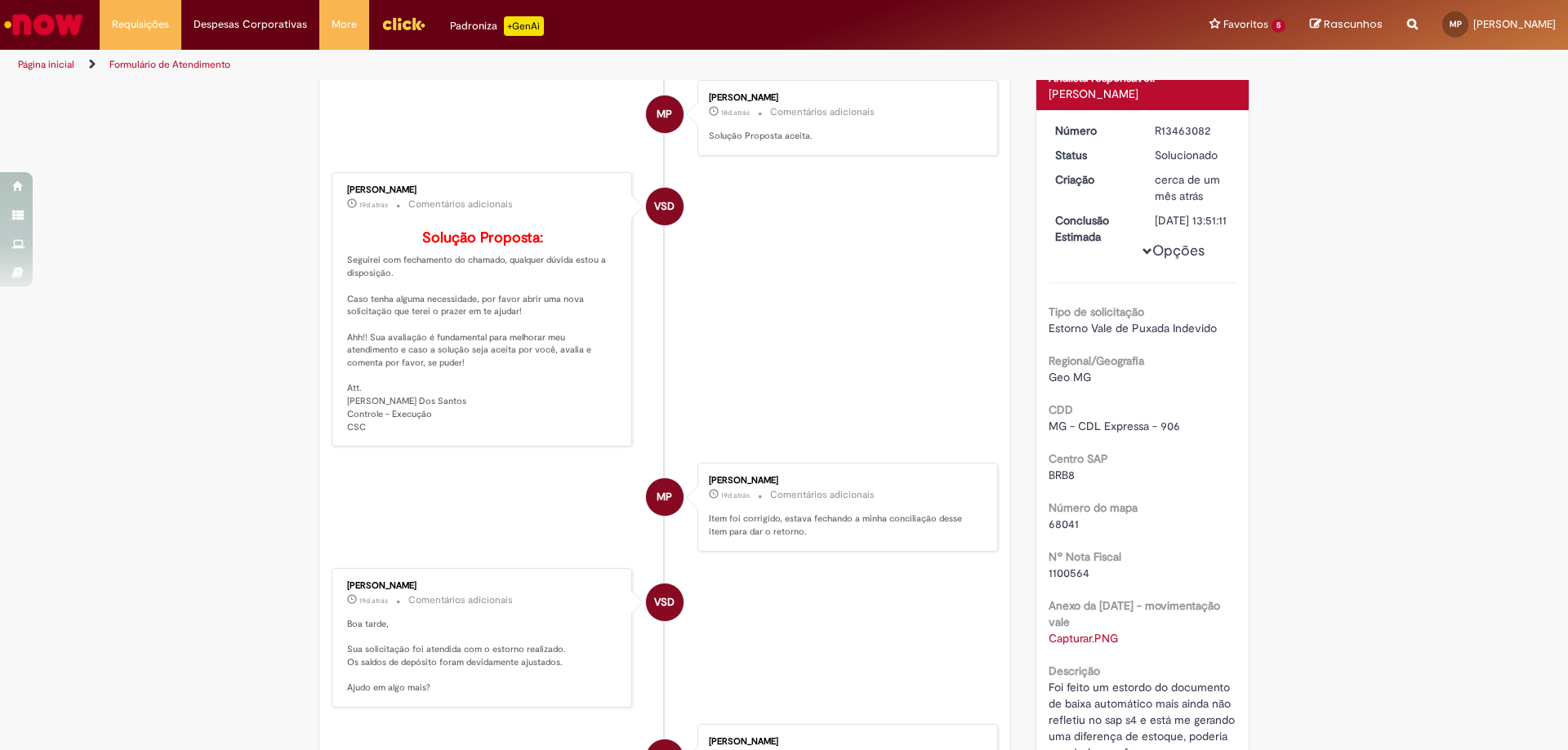
scroll to position [245, 0]
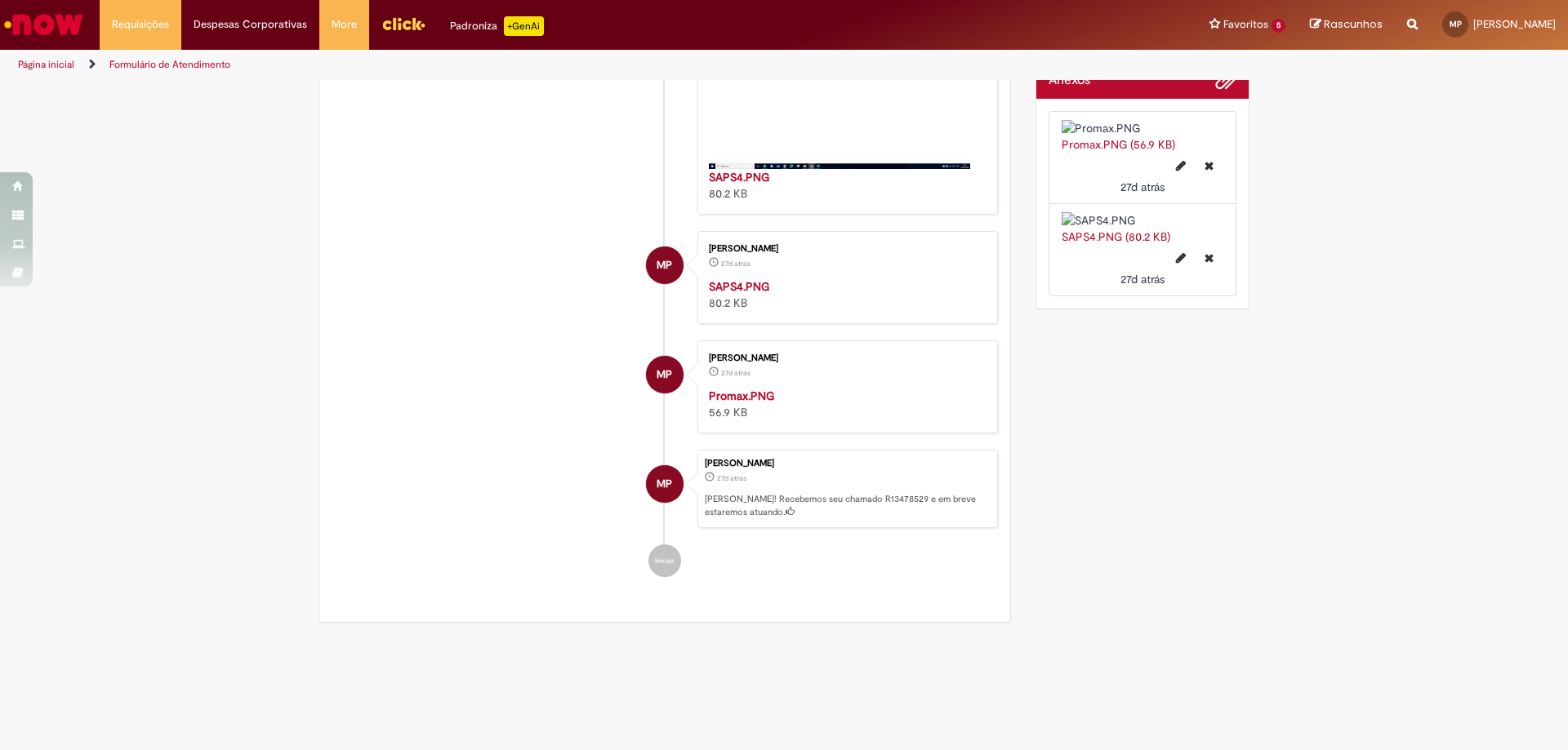
scroll to position [898, 0]
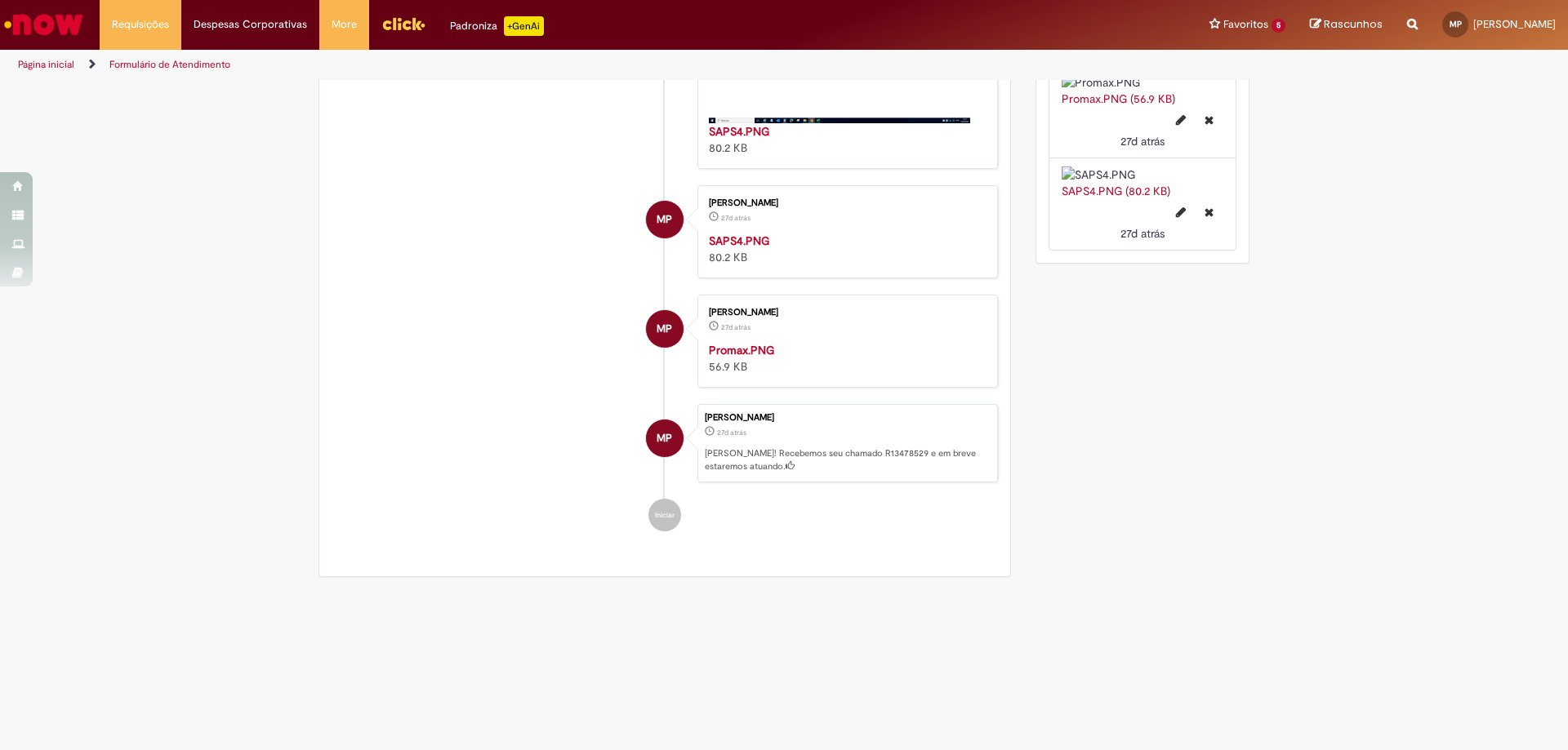
click at [738, 342] on img "Histórico de tíquete" at bounding box center [845, 342] width 272 height 0
click at [811, 342] on img "Histórico de tíquete" at bounding box center [845, 342] width 272 height 0
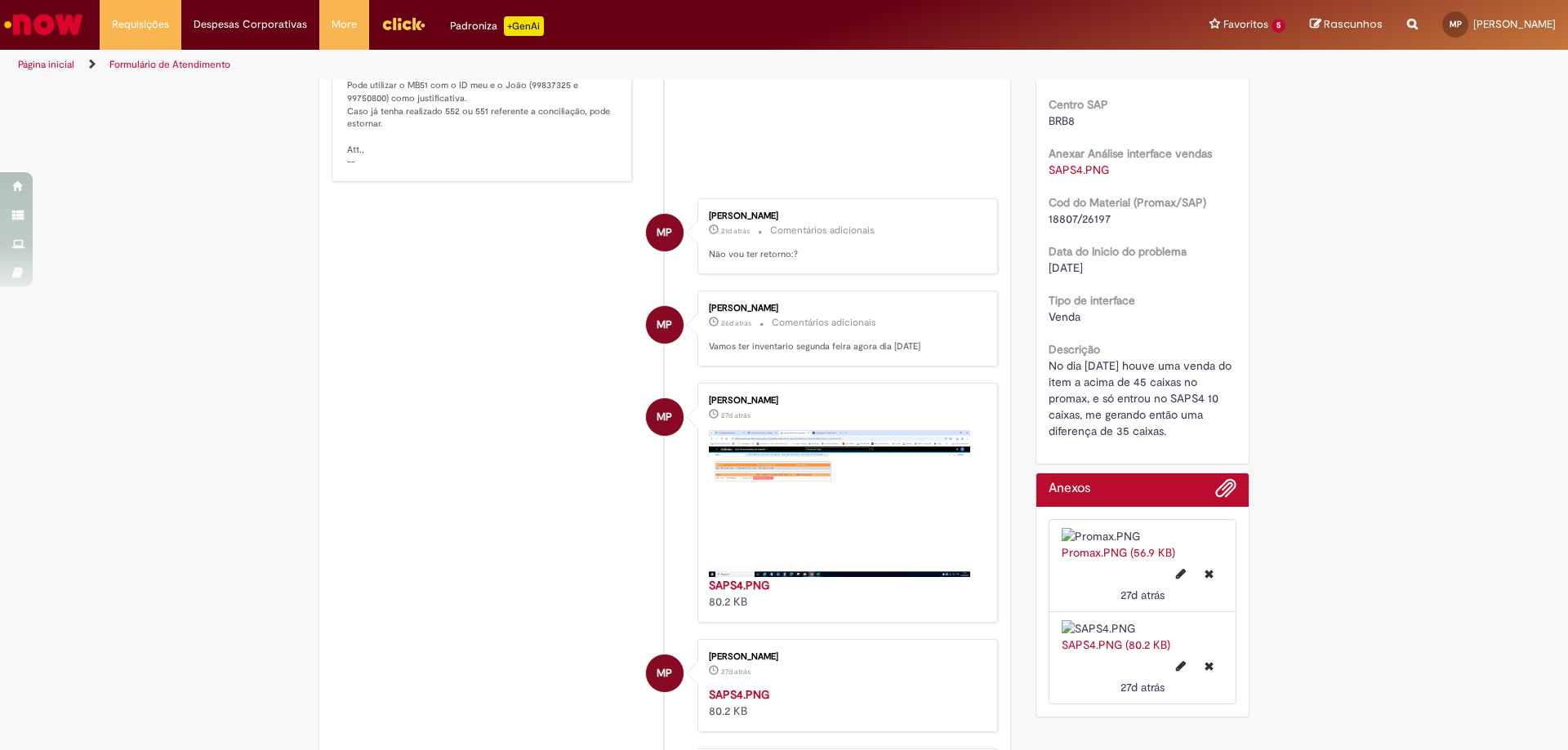
scroll to position [245, 0]
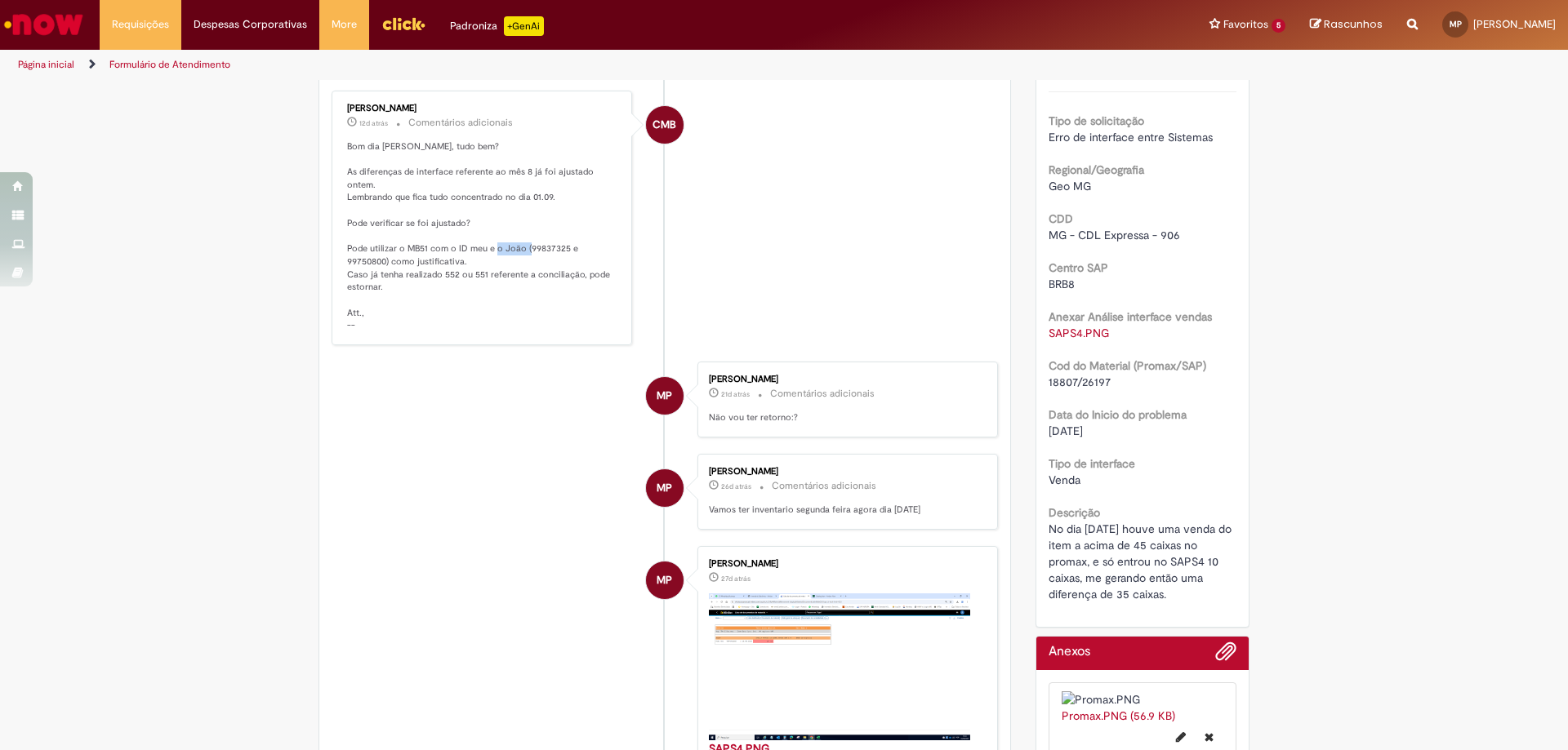
drag, startPoint x: 559, startPoint y: 247, endPoint x: 531, endPoint y: 248, distance: 28.0
click at [522, 247] on p "Bom dia [PERSON_NAME], tudo bem? As diferenças de interface referente ao mês 8 …" at bounding box center [483, 237] width 272 height 192
copy p "99837325"
